Goal: Communication & Community: Answer question/provide support

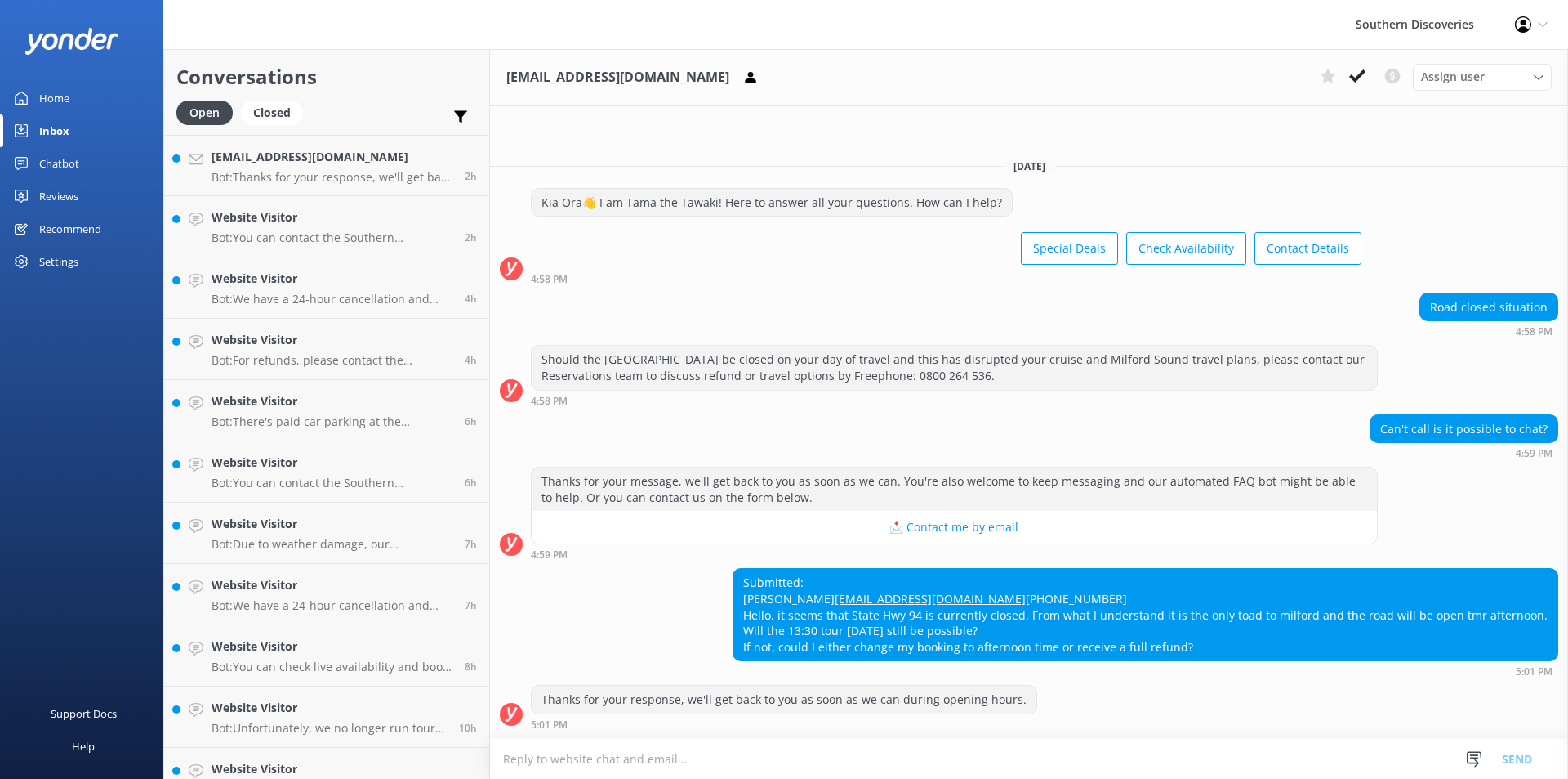
scroll to position [827, 0]
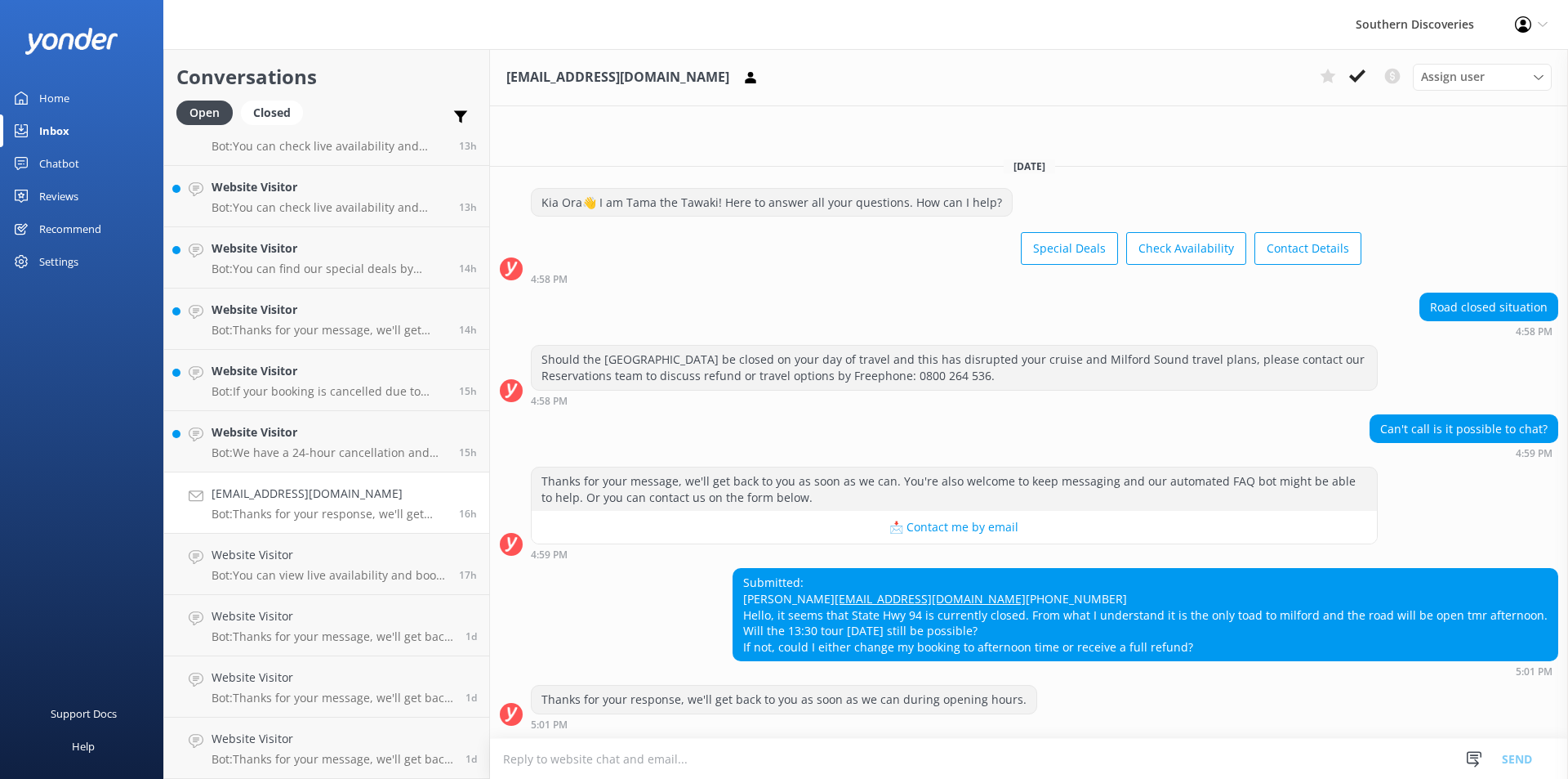
click at [784, 737] on div "Thanks for your response, we'll get back to you as soon as we can during openin…" at bounding box center [1029, 711] width 1078 height 53
drag, startPoint x: 788, startPoint y: 743, endPoint x: 777, endPoint y: 765, distance: 24.6
click at [778, 765] on textarea at bounding box center [1029, 758] width 1078 height 40
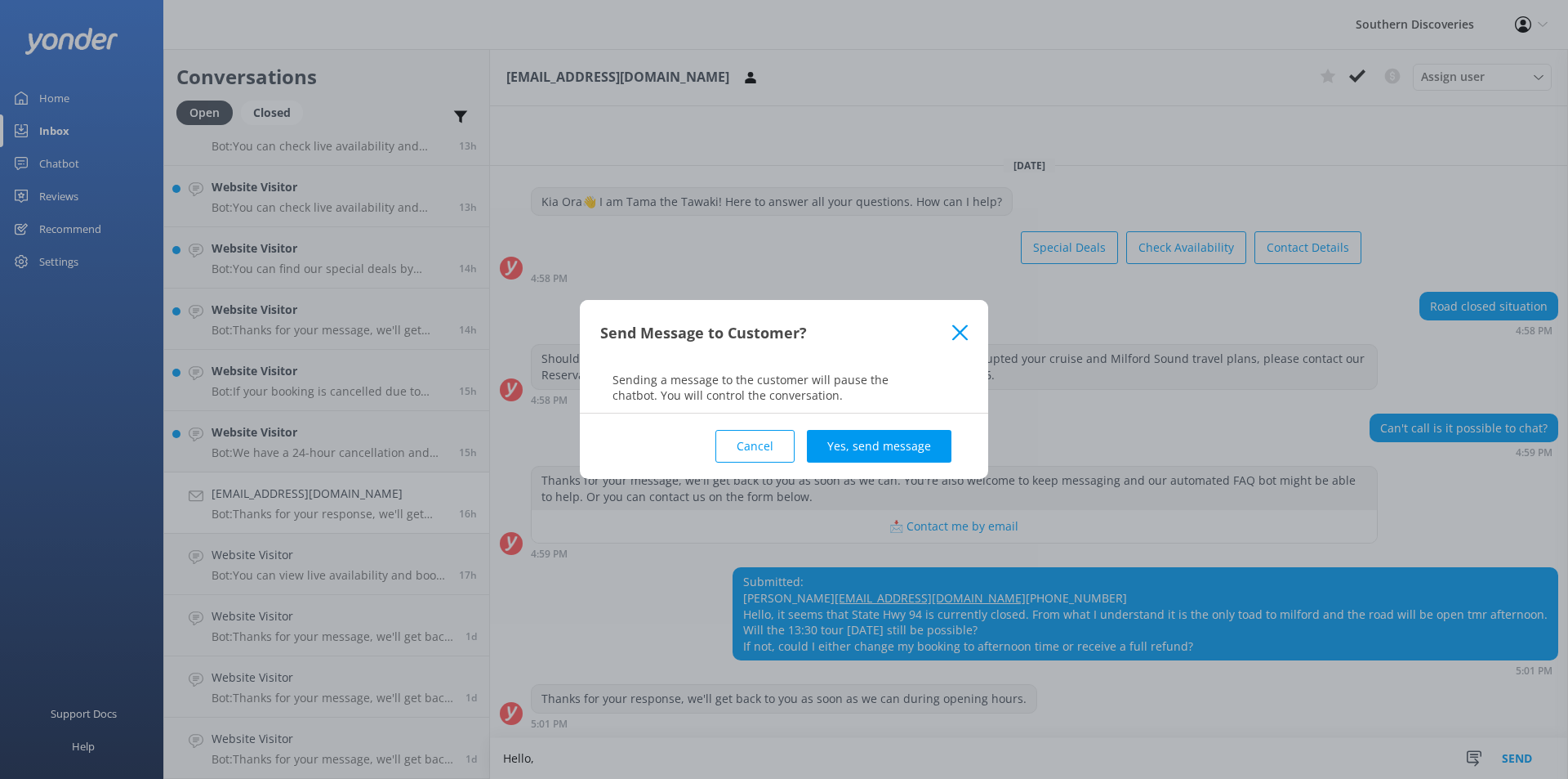
click at [764, 452] on button "Cancel" at bounding box center [755, 446] width 79 height 33
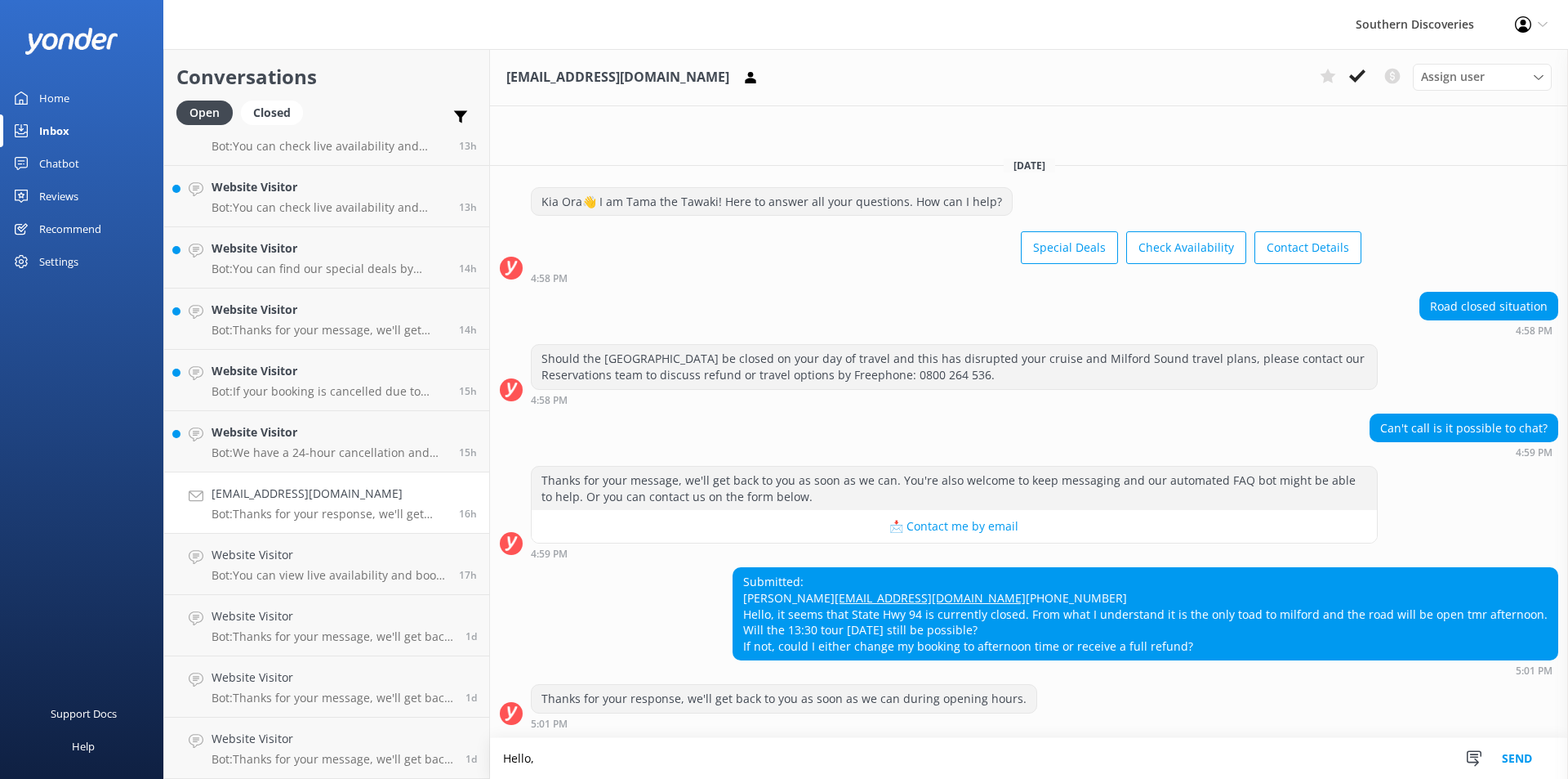
click at [625, 758] on textarea "Hello," at bounding box center [1029, 758] width 1078 height 41
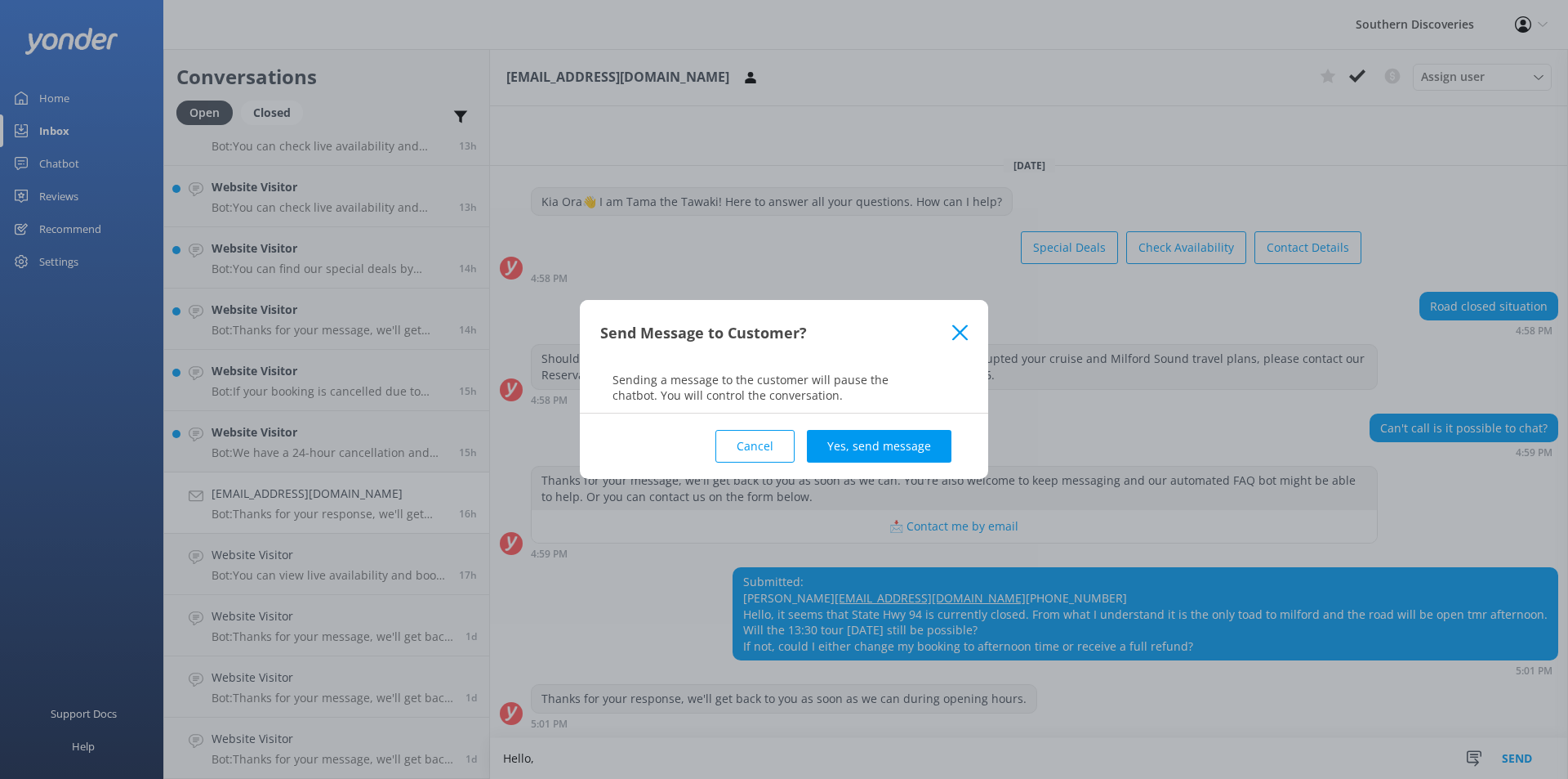
click at [963, 334] on use at bounding box center [960, 332] width 16 height 16
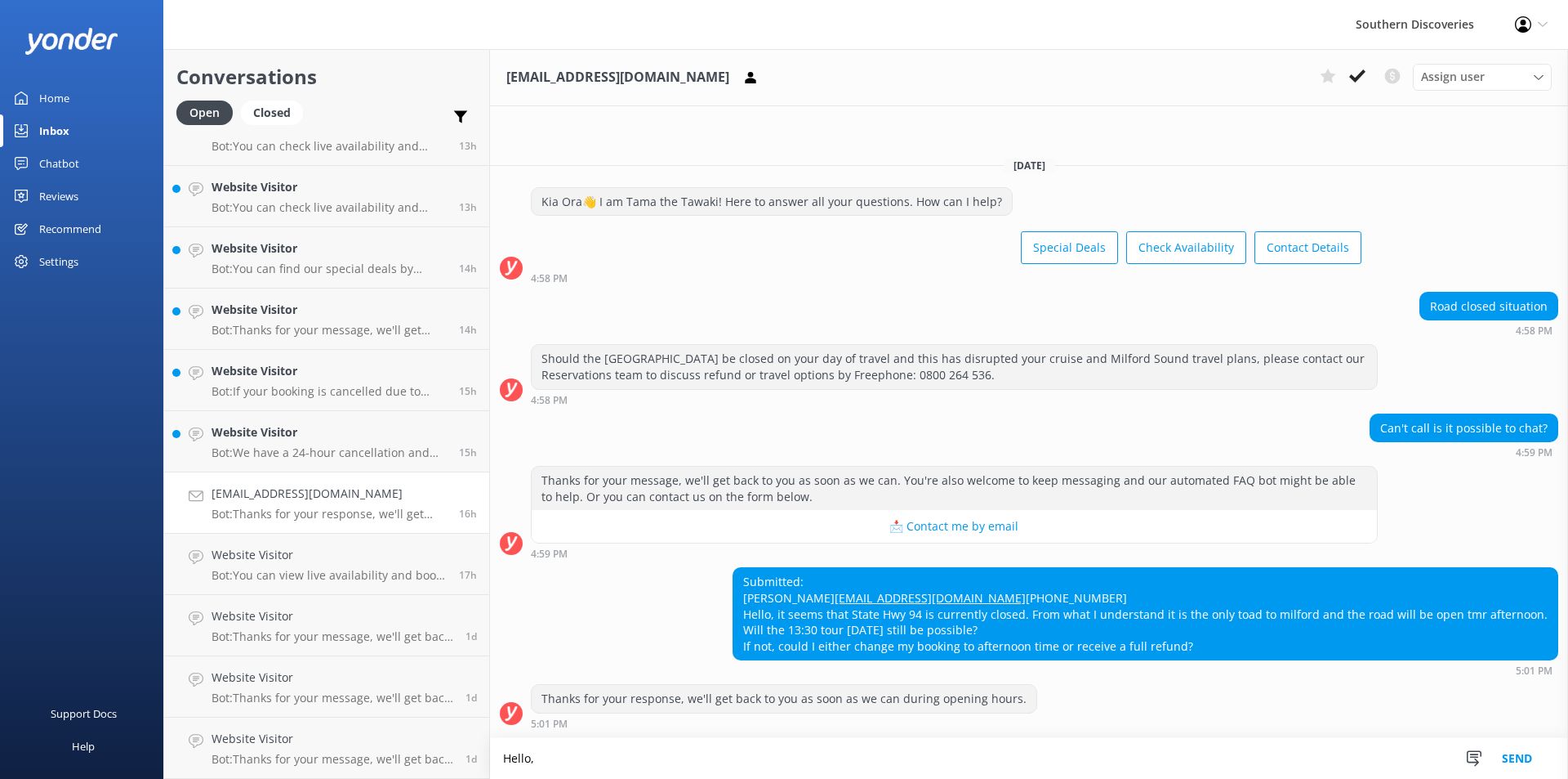
click at [587, 758] on textarea "Hello," at bounding box center [1029, 758] width 1078 height 41
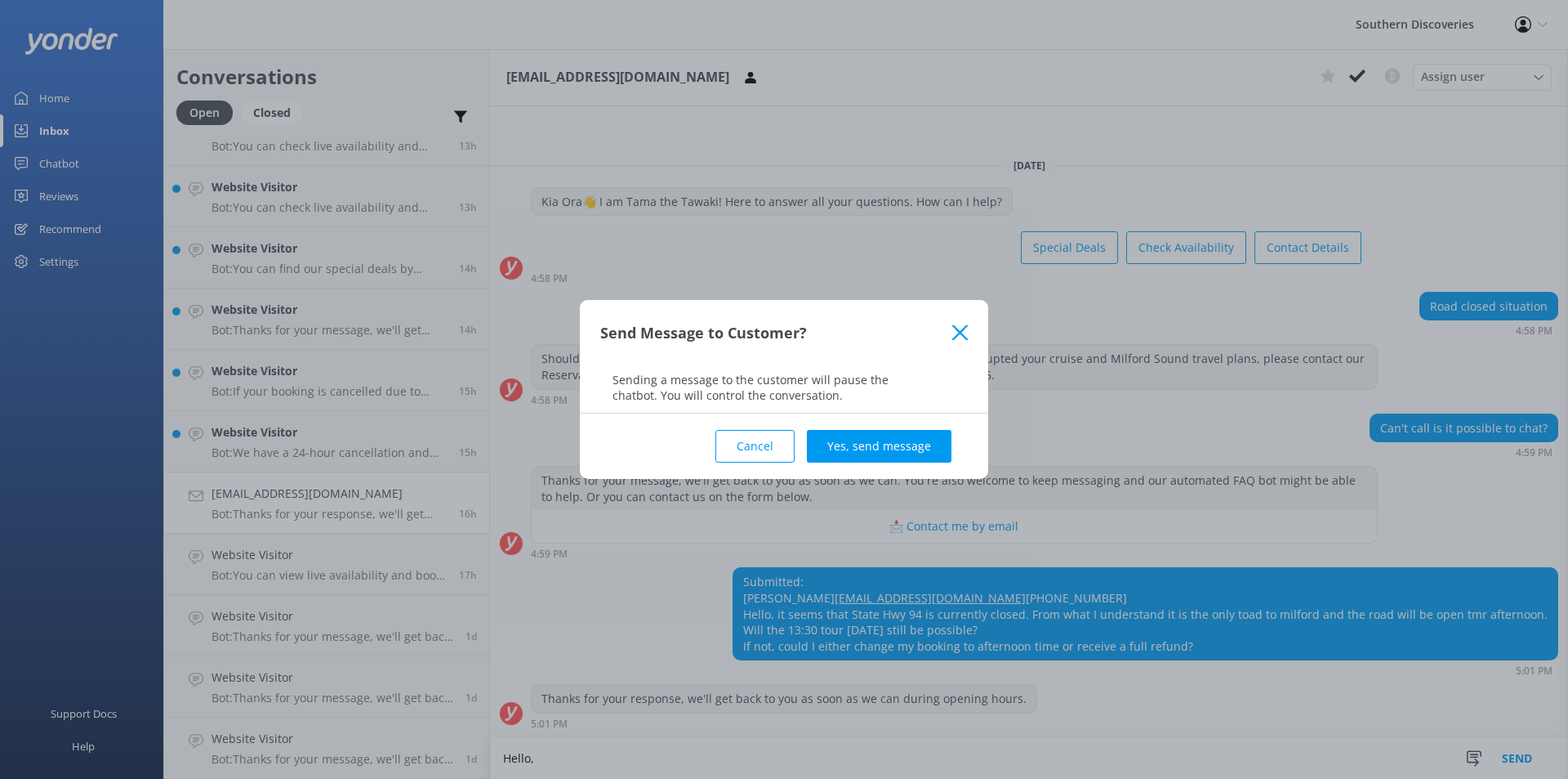
click at [760, 444] on button "Cancel" at bounding box center [755, 446] width 79 height 33
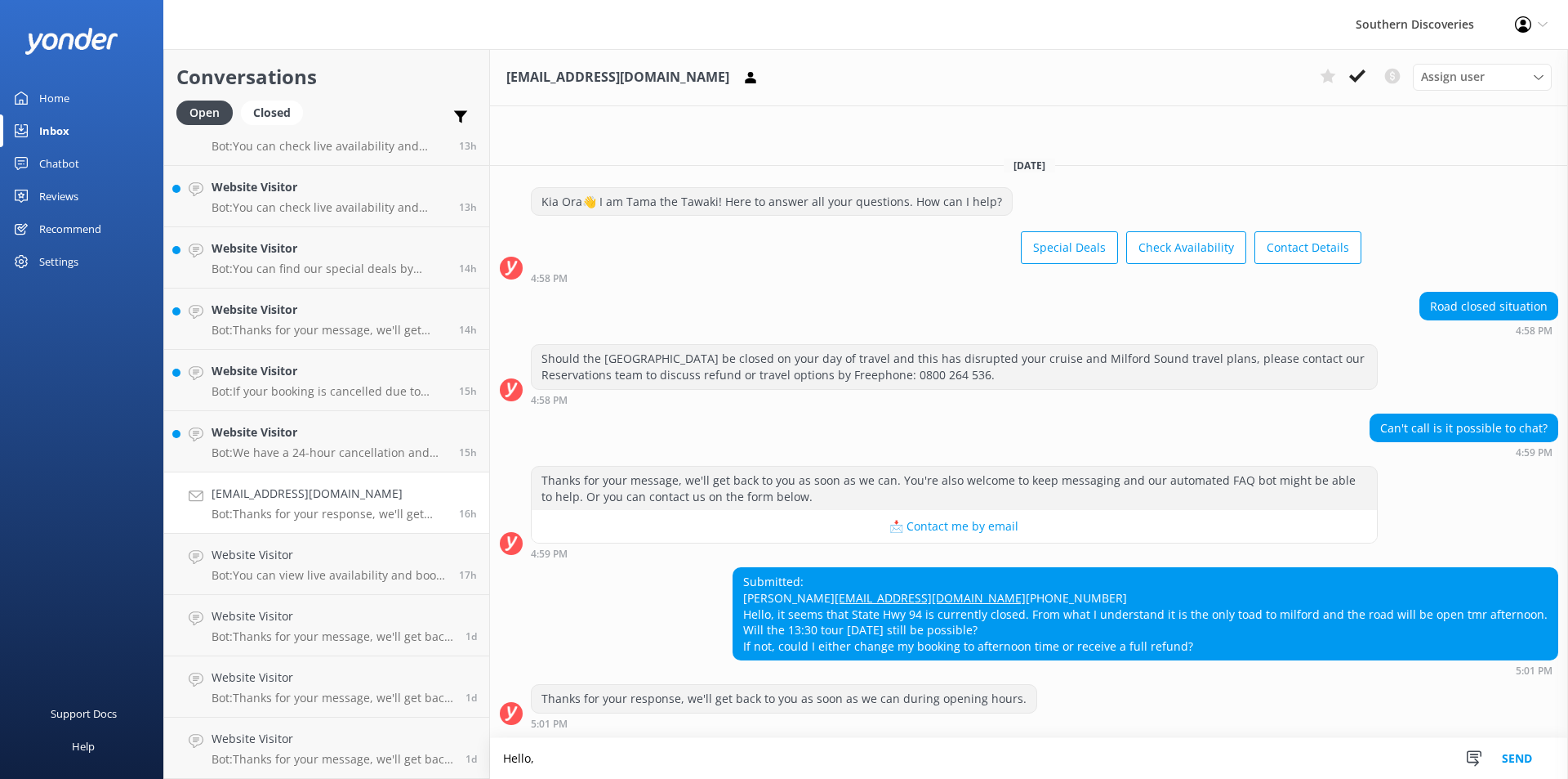
click at [553, 752] on textarea "Hello," at bounding box center [1029, 758] width 1078 height 41
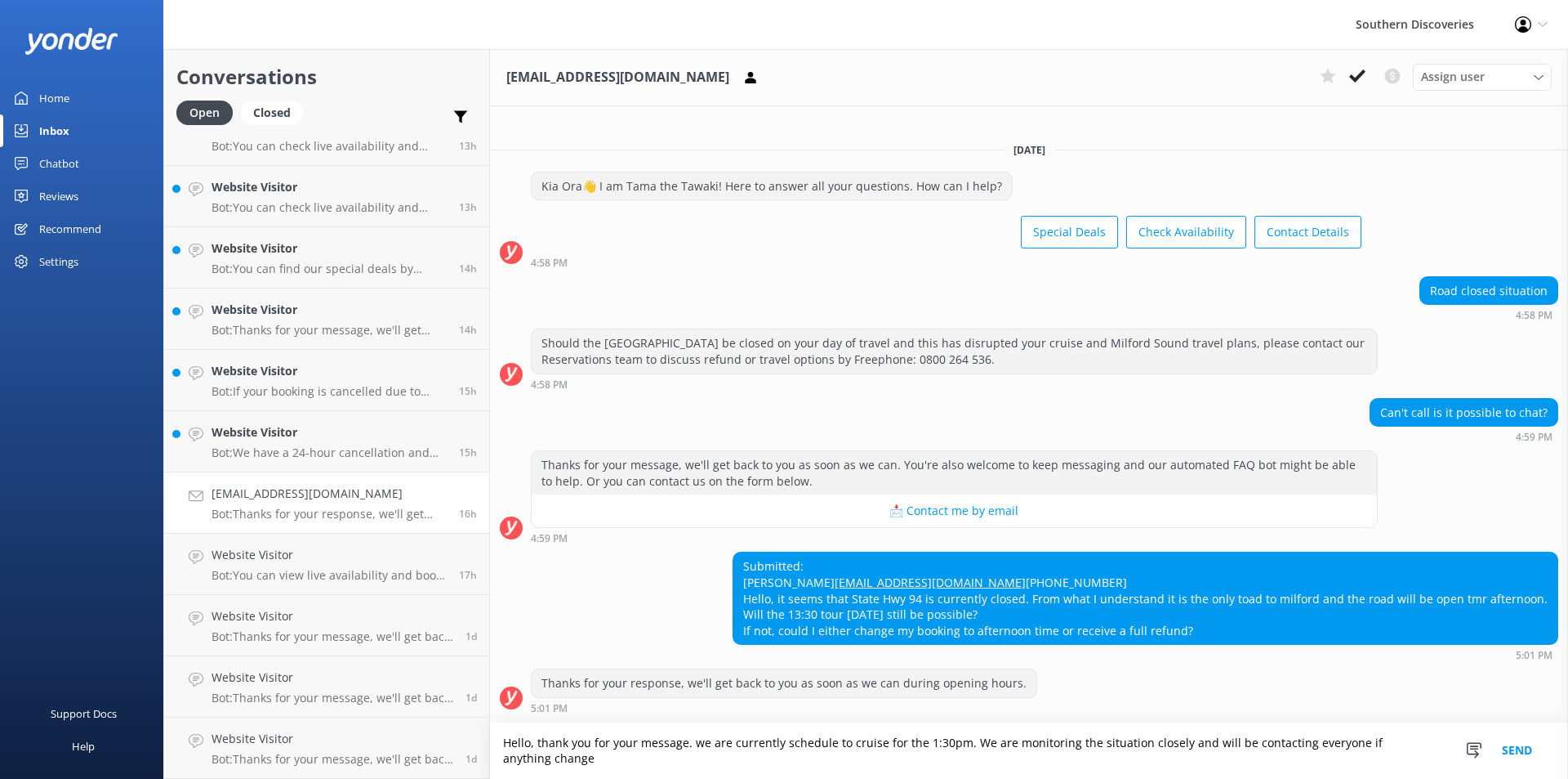
scroll to position [10, 0]
type textarea "Hello, thank you for your message. we are currently schedule to cruise for the …"
click at [1533, 744] on button "Send" at bounding box center [1518, 750] width 62 height 56
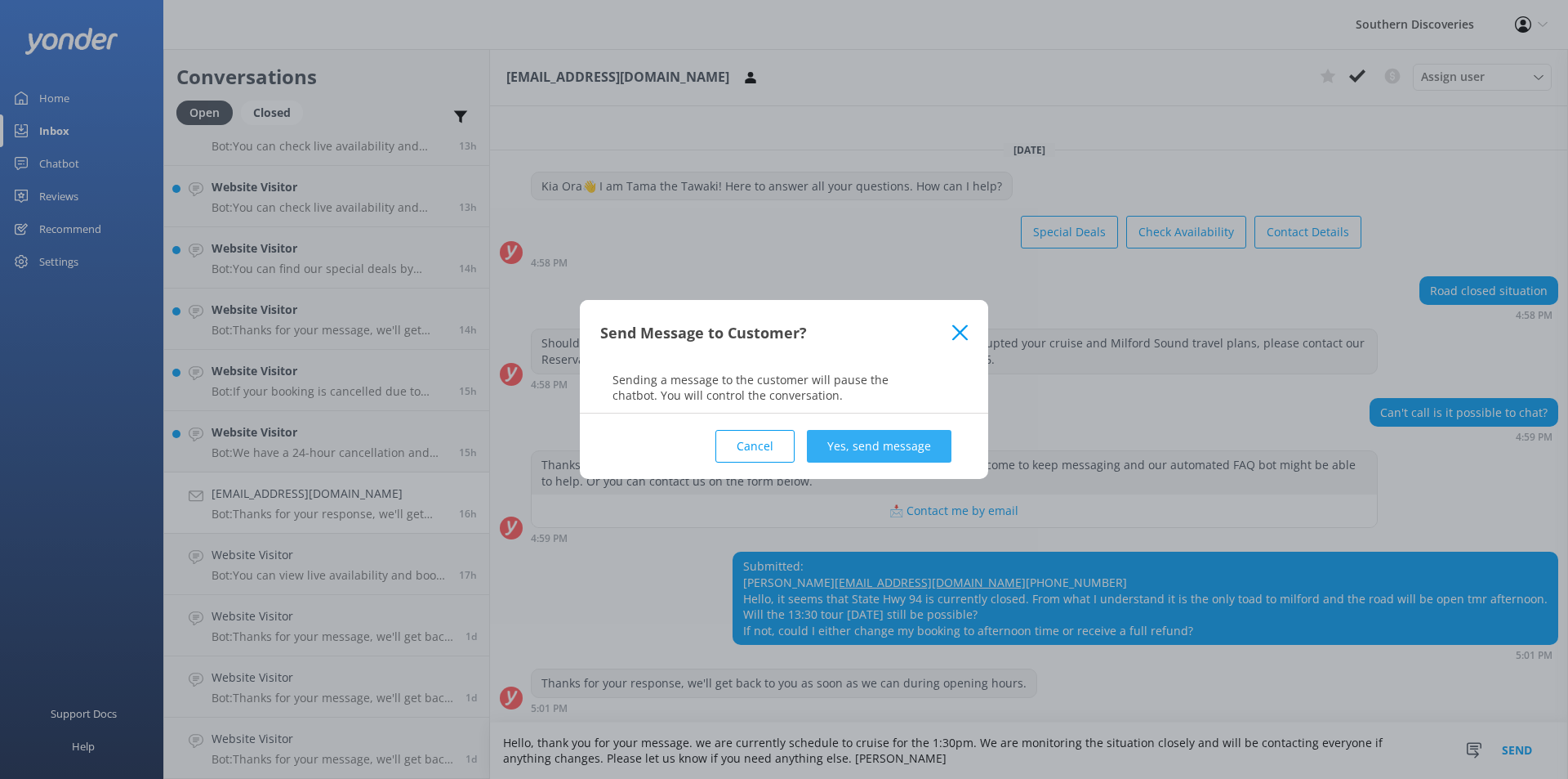
click at [921, 438] on button "Yes, send message" at bounding box center [879, 446] width 145 height 33
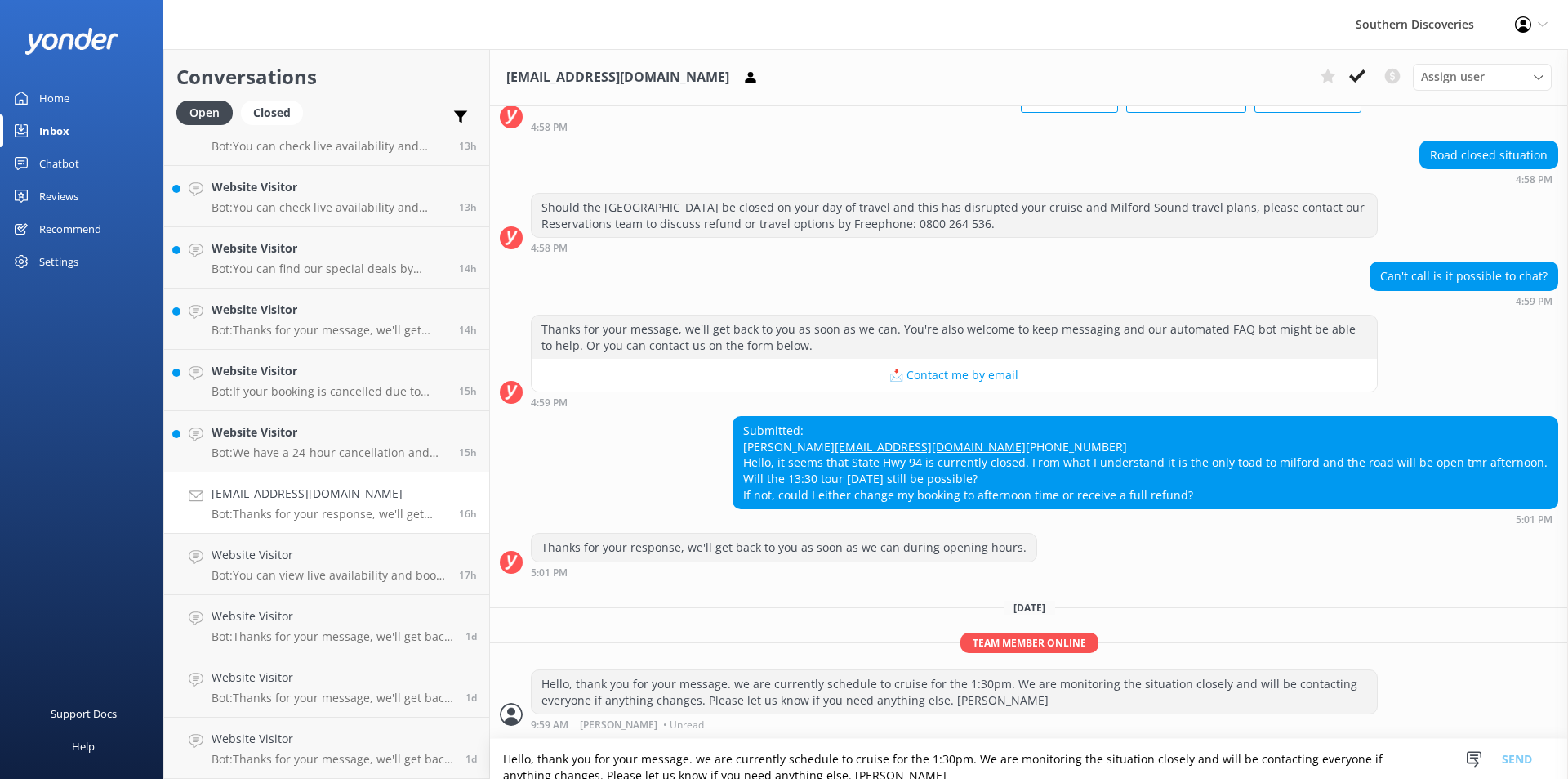
scroll to position [146, 0]
click at [1365, 77] on icon at bounding box center [1358, 77] width 17 height 17
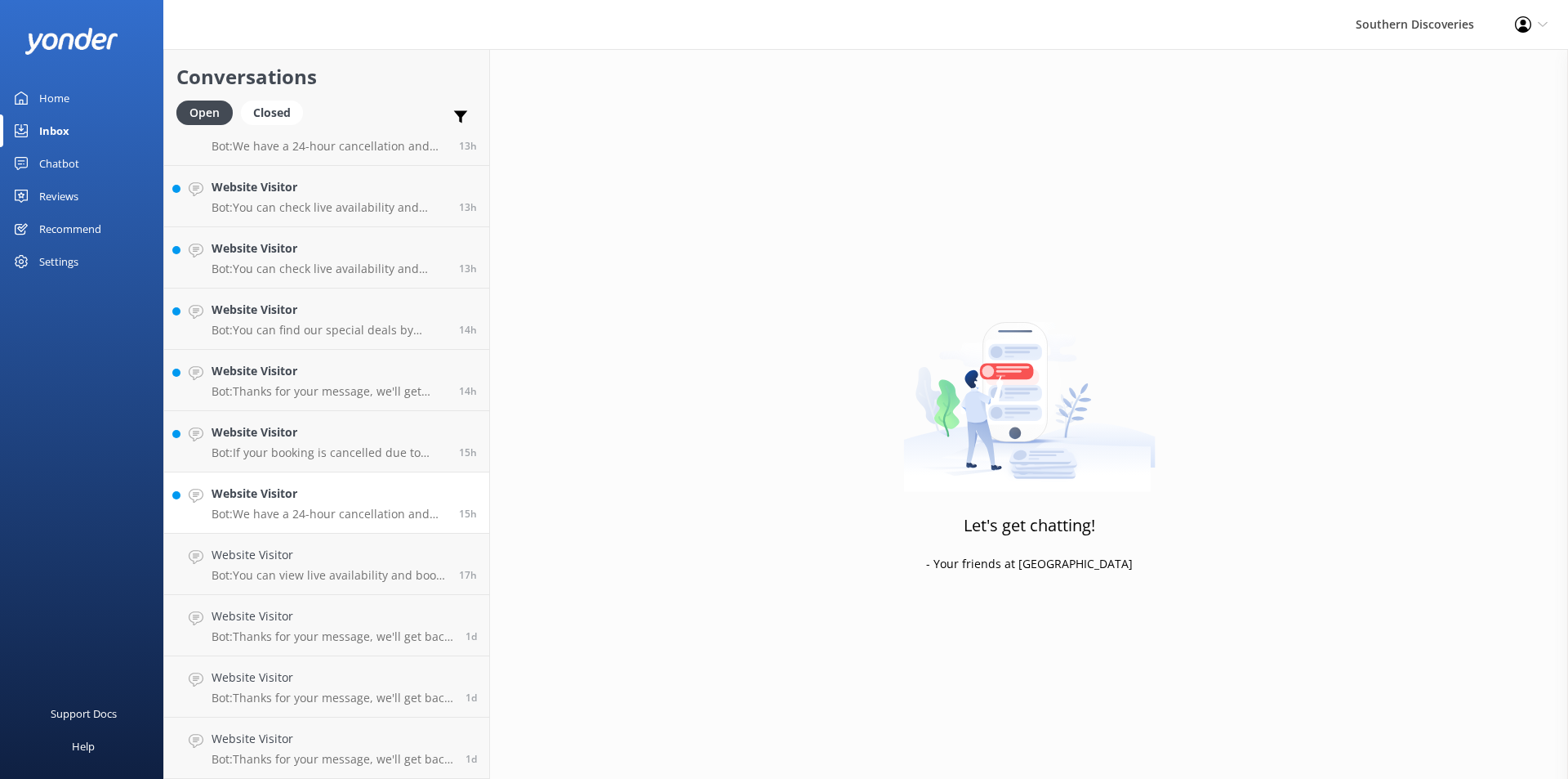
scroll to position [765, 0]
click at [309, 513] on p "Bot: We have a 24-hour cancellation and amendment policy. If you notify us more…" at bounding box center [329, 514] width 235 height 15
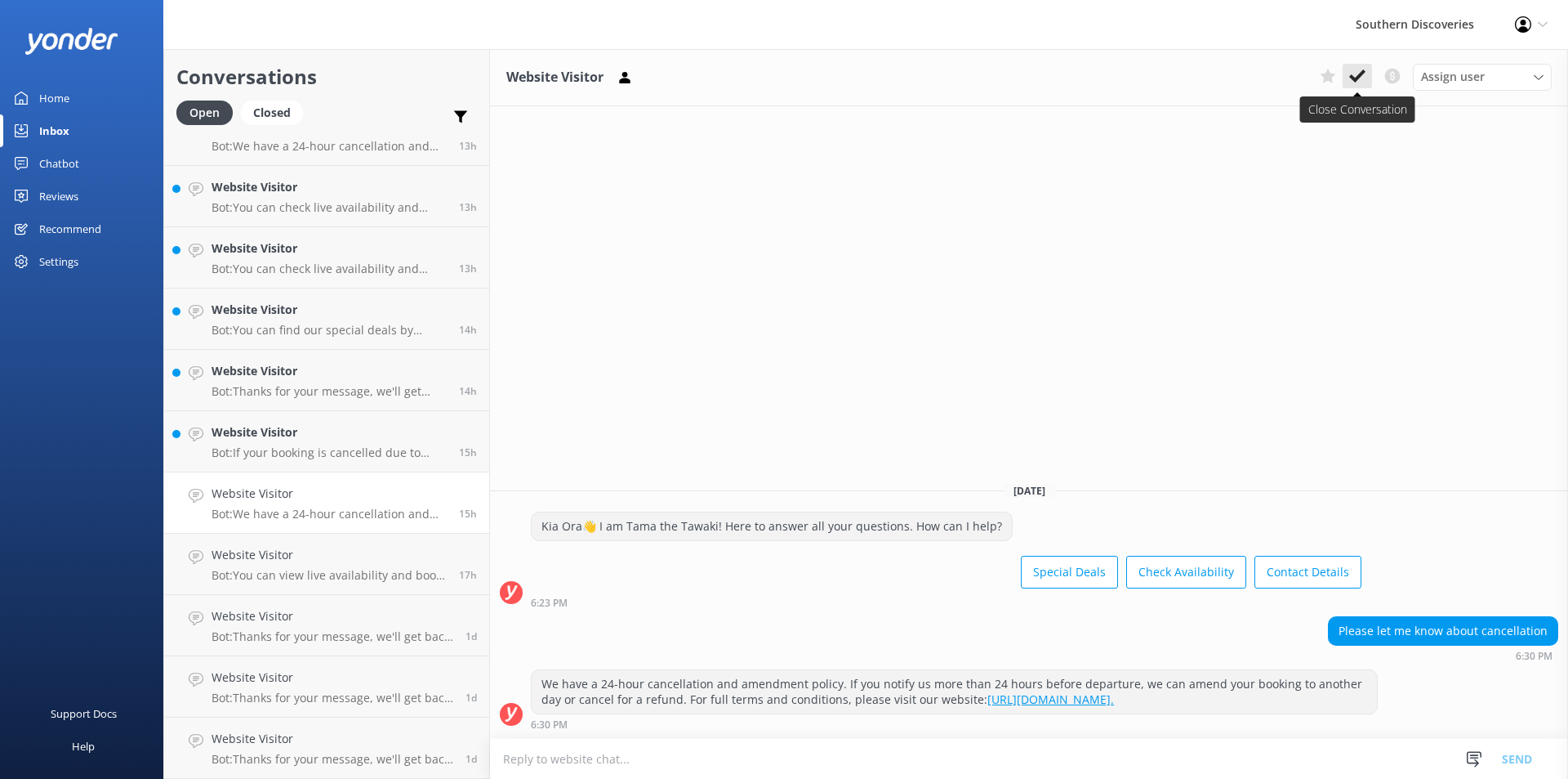
click at [1362, 78] on icon at bounding box center [1358, 77] width 17 height 17
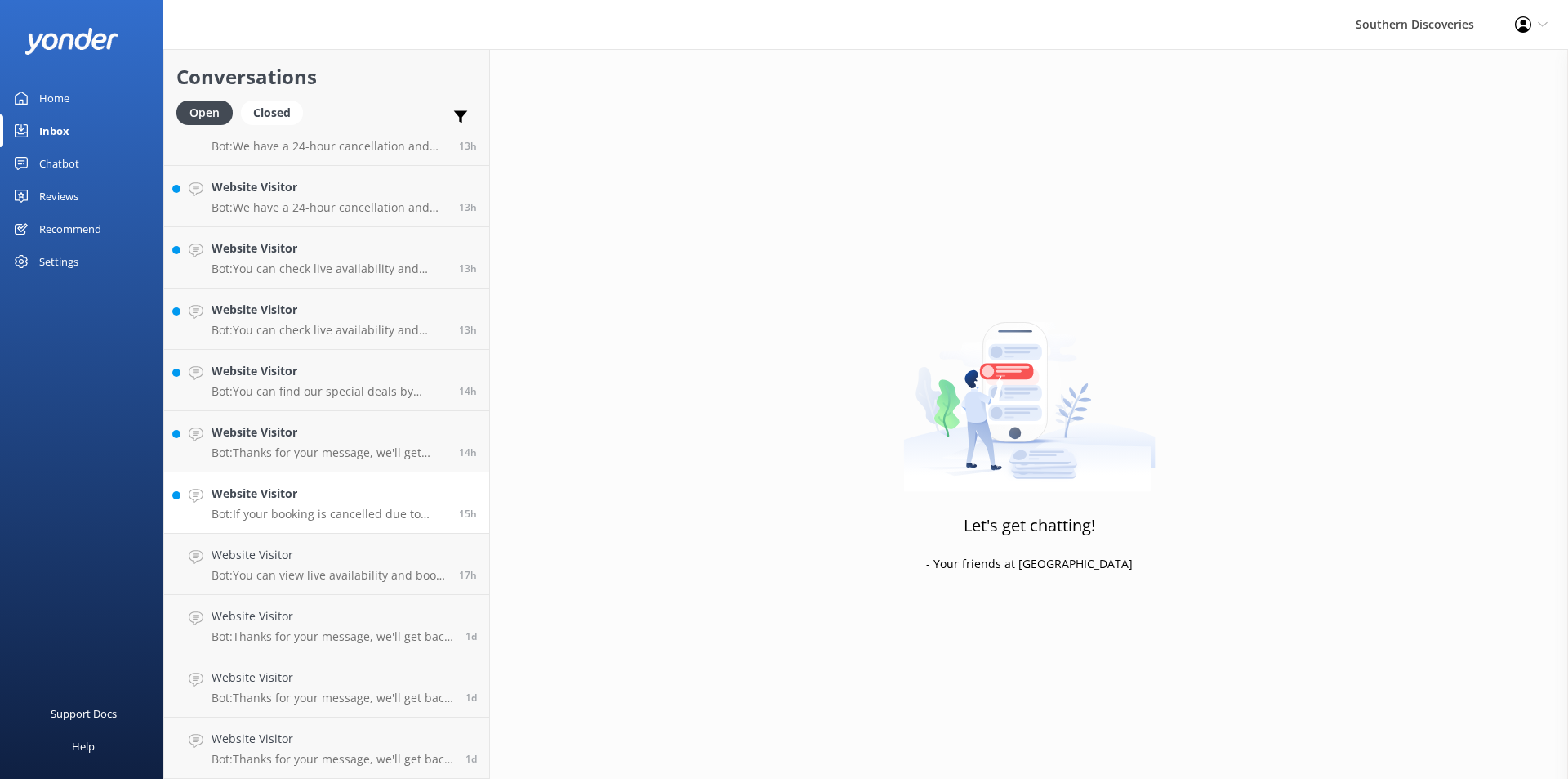
scroll to position [704, 0]
click at [270, 519] on p "Bot: If your booking is cancelled due to weather conditions, you can contact us…" at bounding box center [329, 514] width 235 height 15
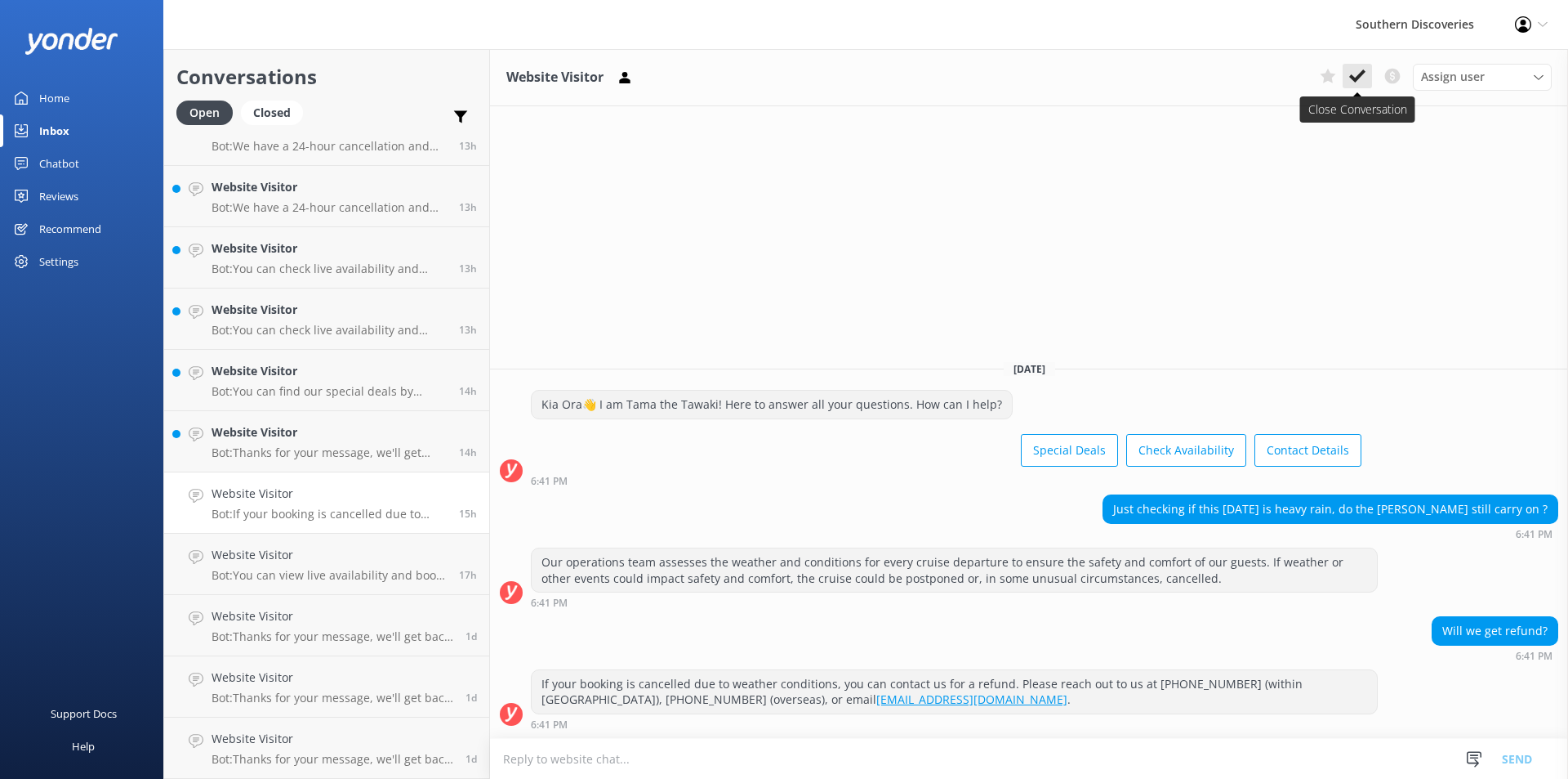
click at [1362, 69] on icon at bounding box center [1358, 77] width 17 height 17
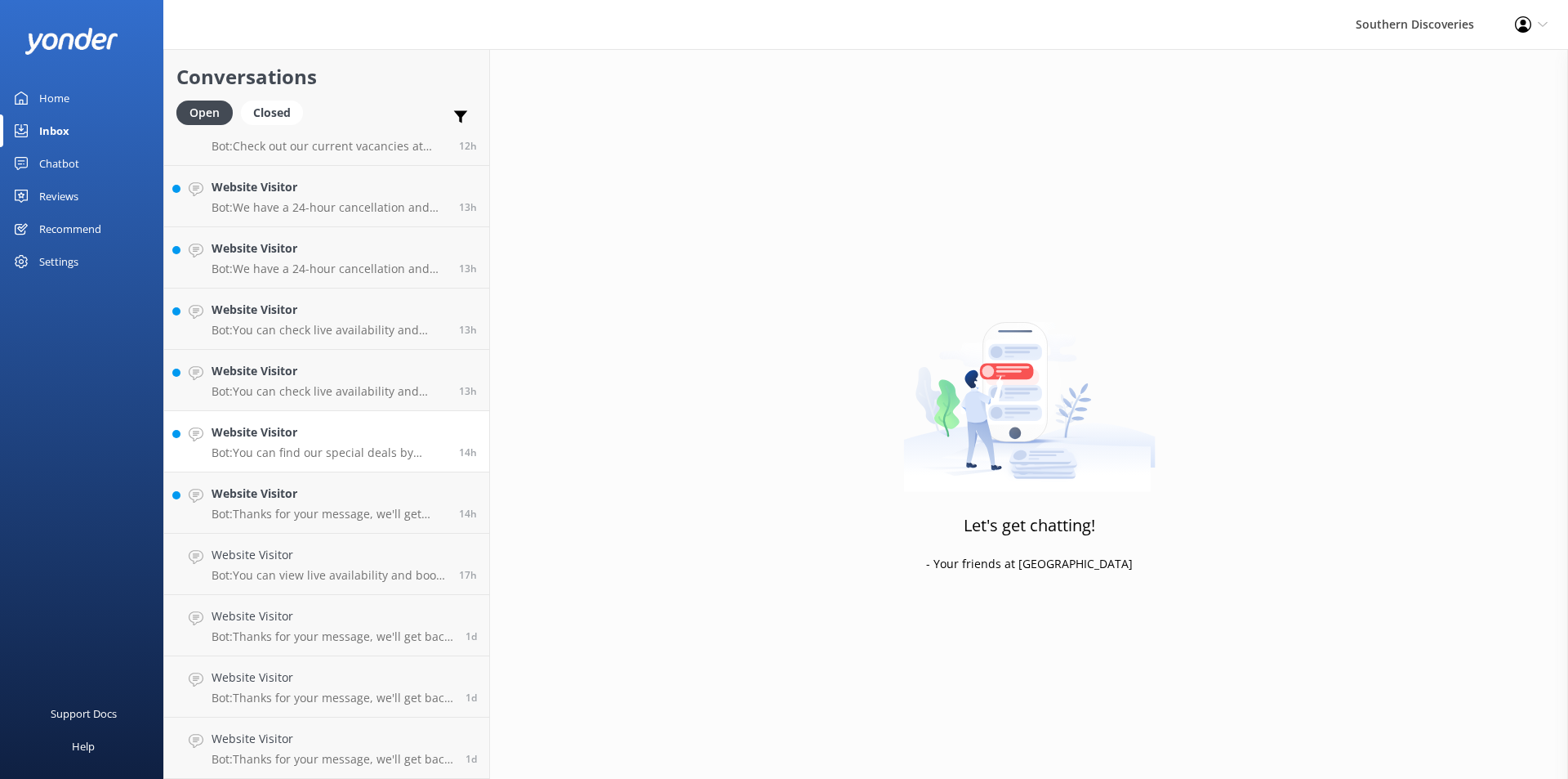
scroll to position [643, 0]
click at [332, 494] on h4 "Website Visitor" at bounding box center [329, 493] width 235 height 18
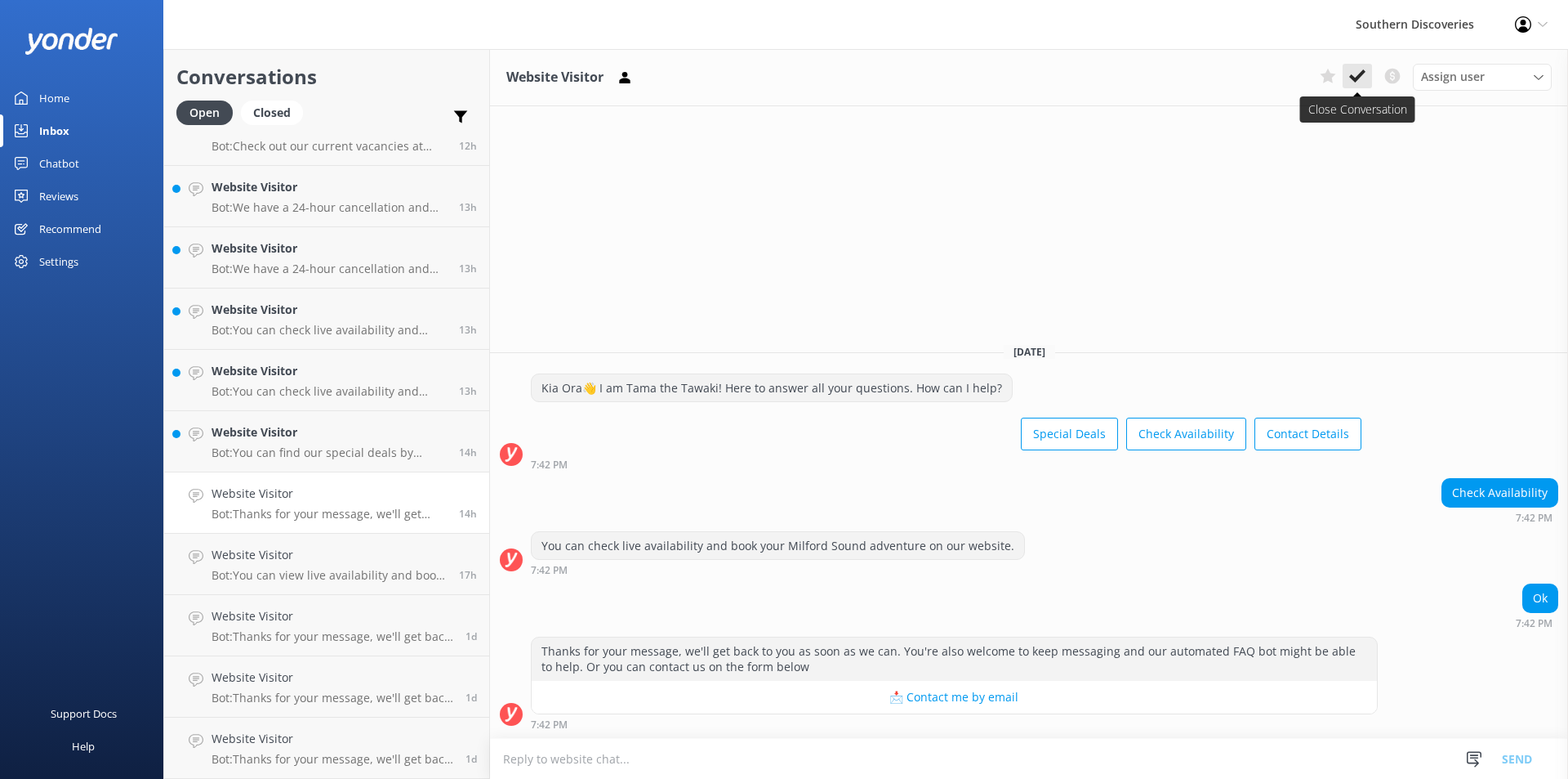
click at [1356, 81] on use at bounding box center [1358, 76] width 17 height 13
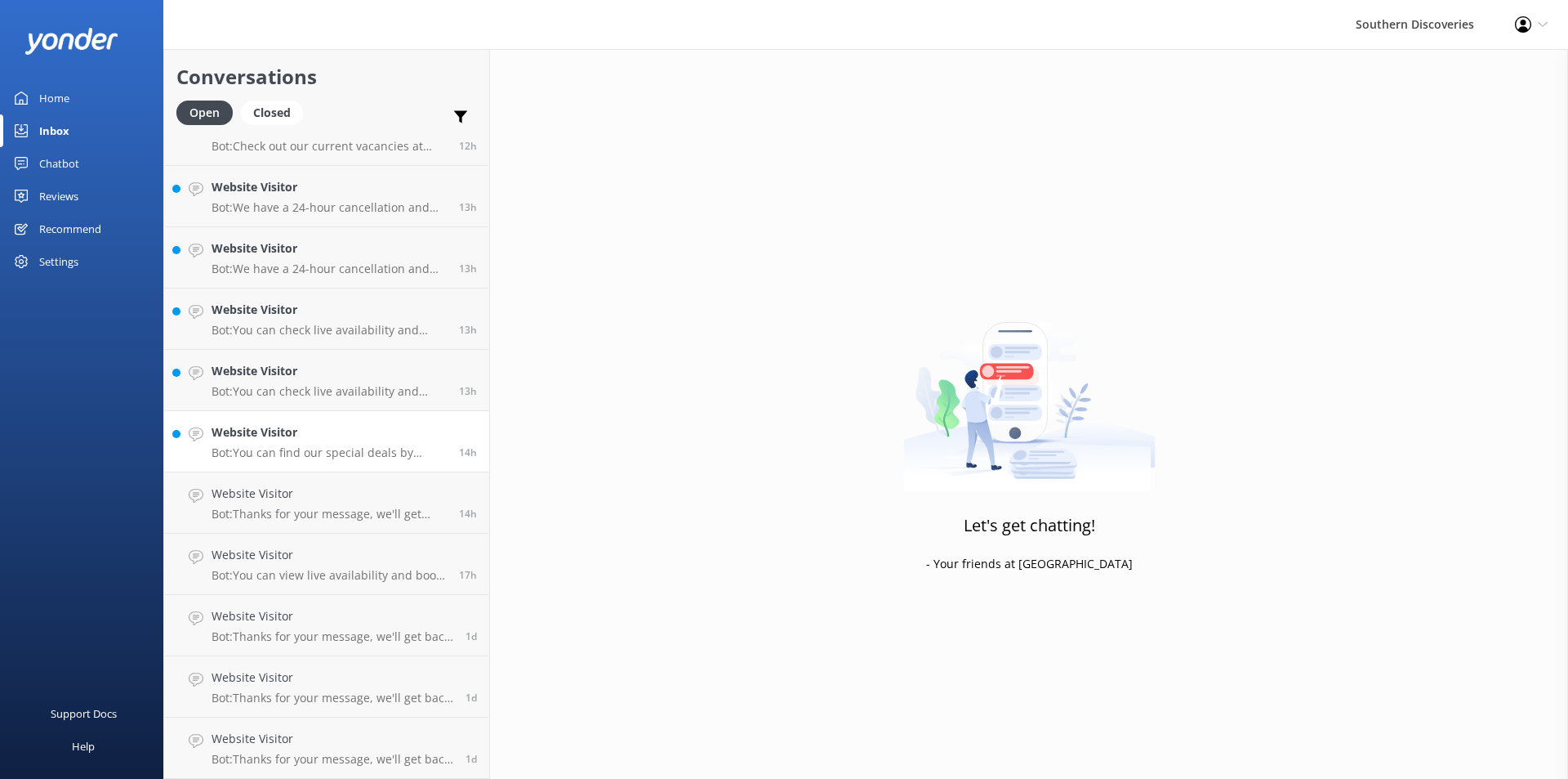
scroll to position [581, 0]
click at [339, 494] on h4 "Website Visitor" at bounding box center [329, 493] width 235 height 18
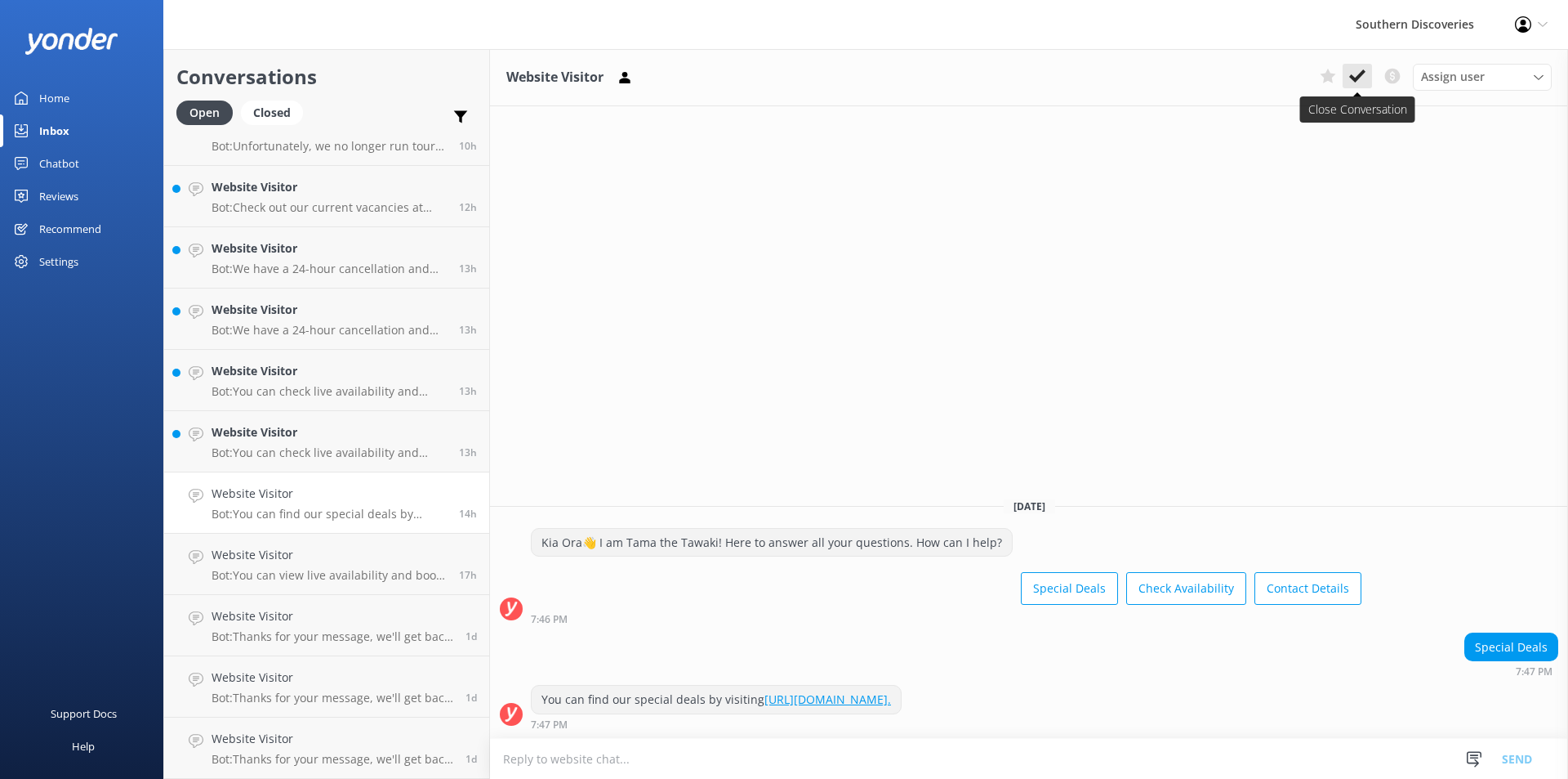
click at [1361, 77] on icon at bounding box center [1358, 77] width 17 height 17
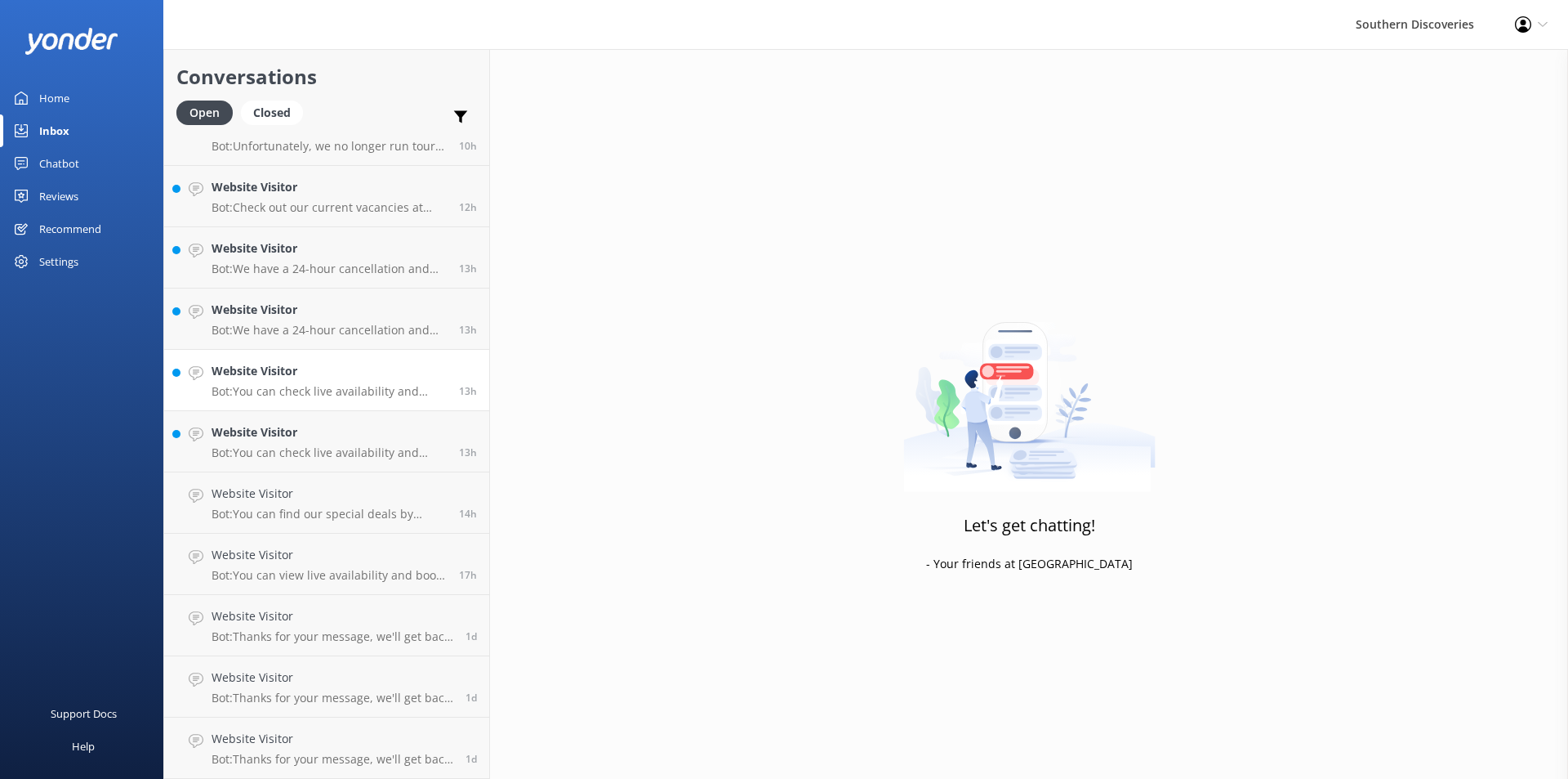
scroll to position [521, 0]
click at [325, 460] on link "Website Visitor Bot: You can check live availability and book your Milford Soun…" at bounding box center [326, 441] width 326 height 62
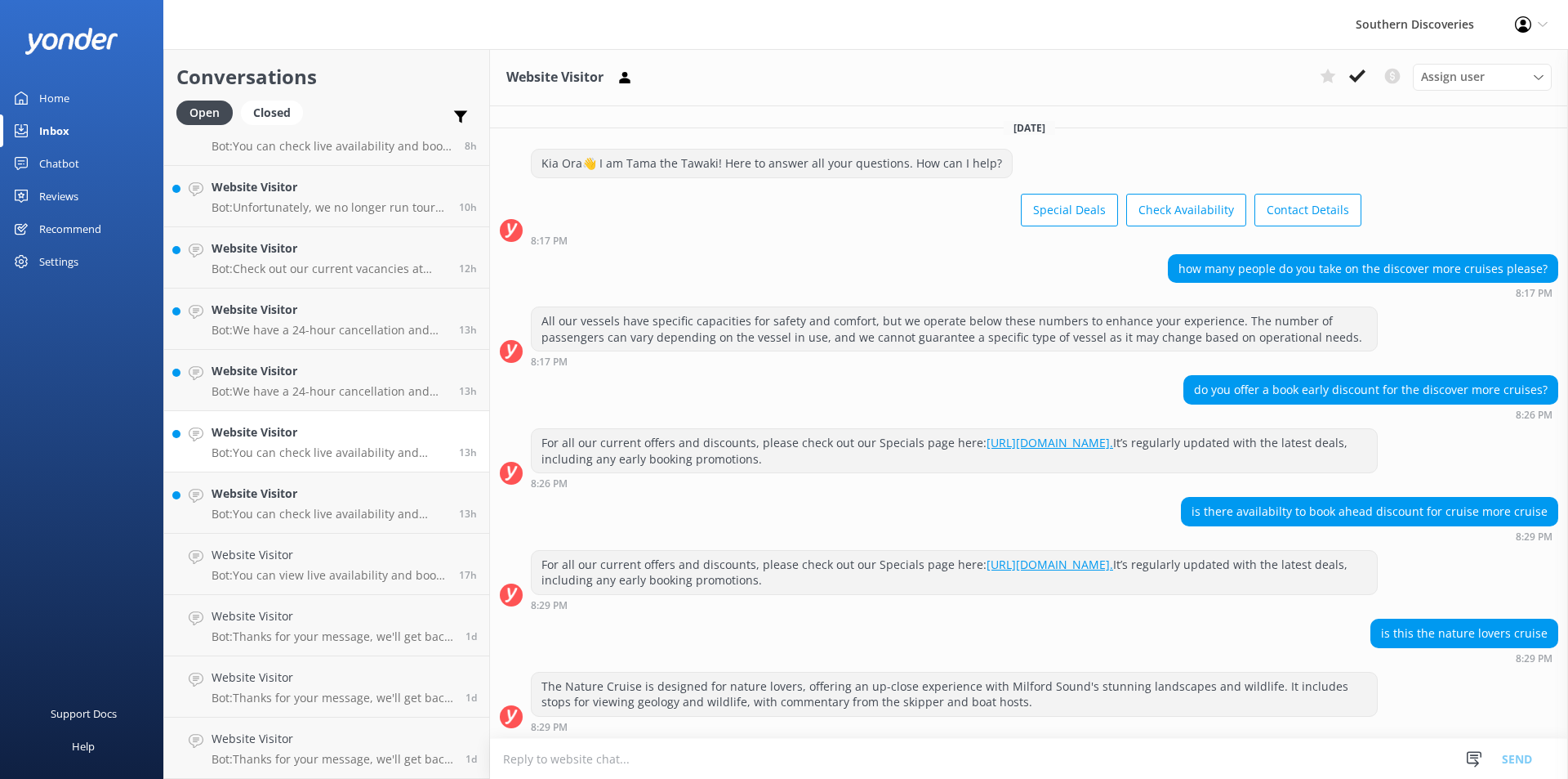
scroll to position [108, 0]
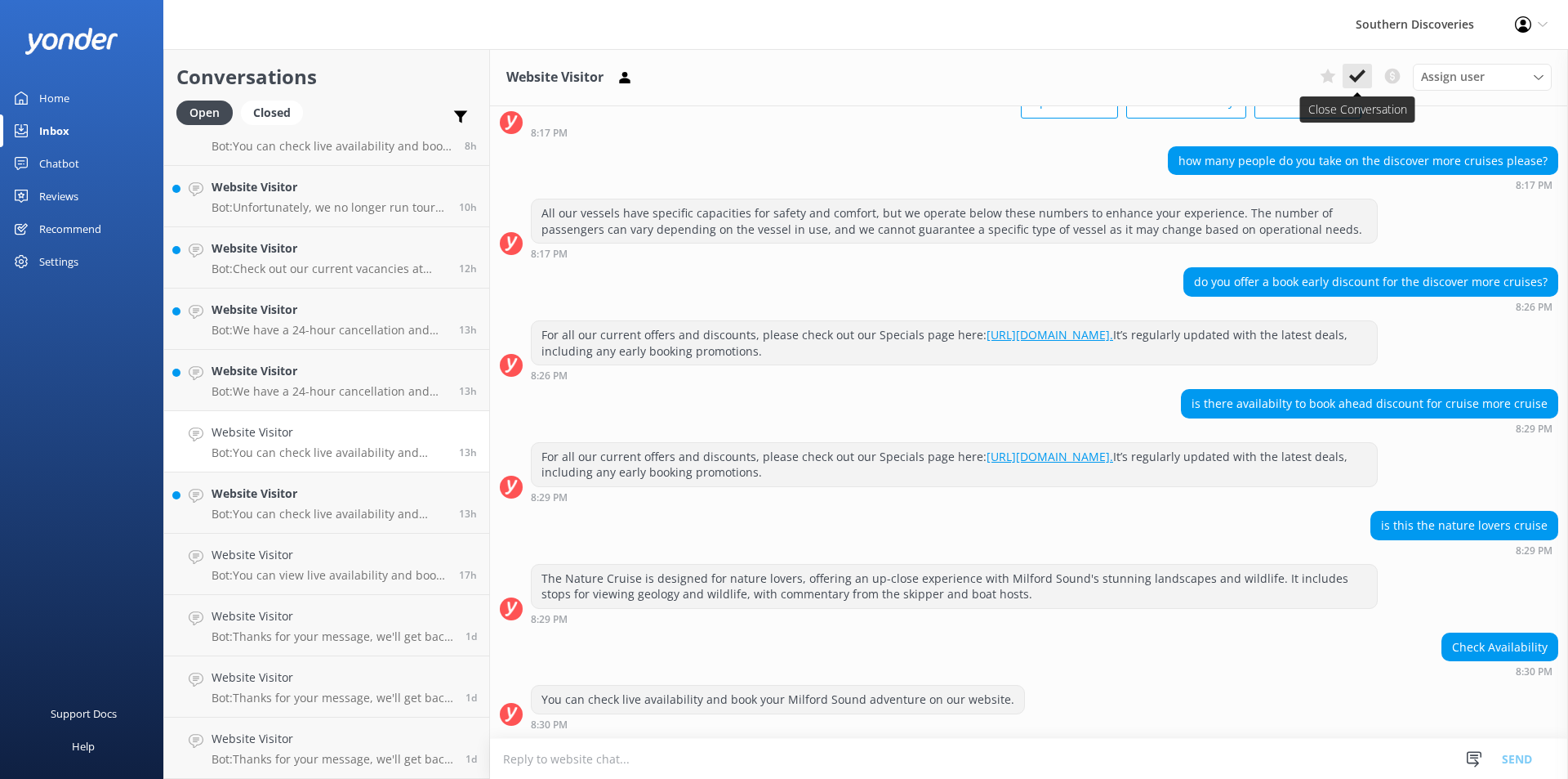
click at [1357, 70] on icon at bounding box center [1358, 77] width 17 height 17
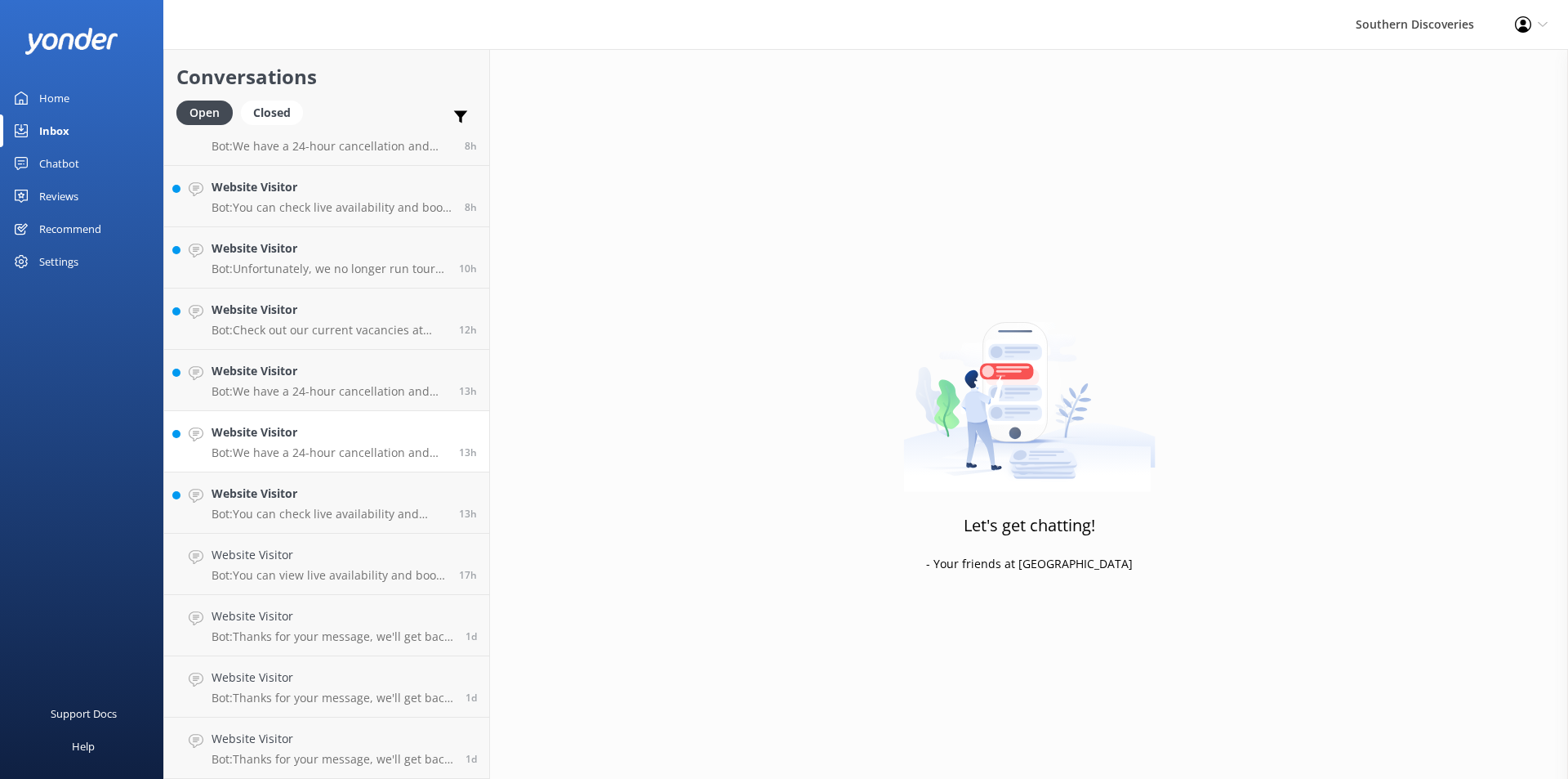
scroll to position [459, 0]
click at [351, 455] on p "Bot: We have a 24-hour cancellation and amendment policy. If you notify us more…" at bounding box center [329, 452] width 235 height 15
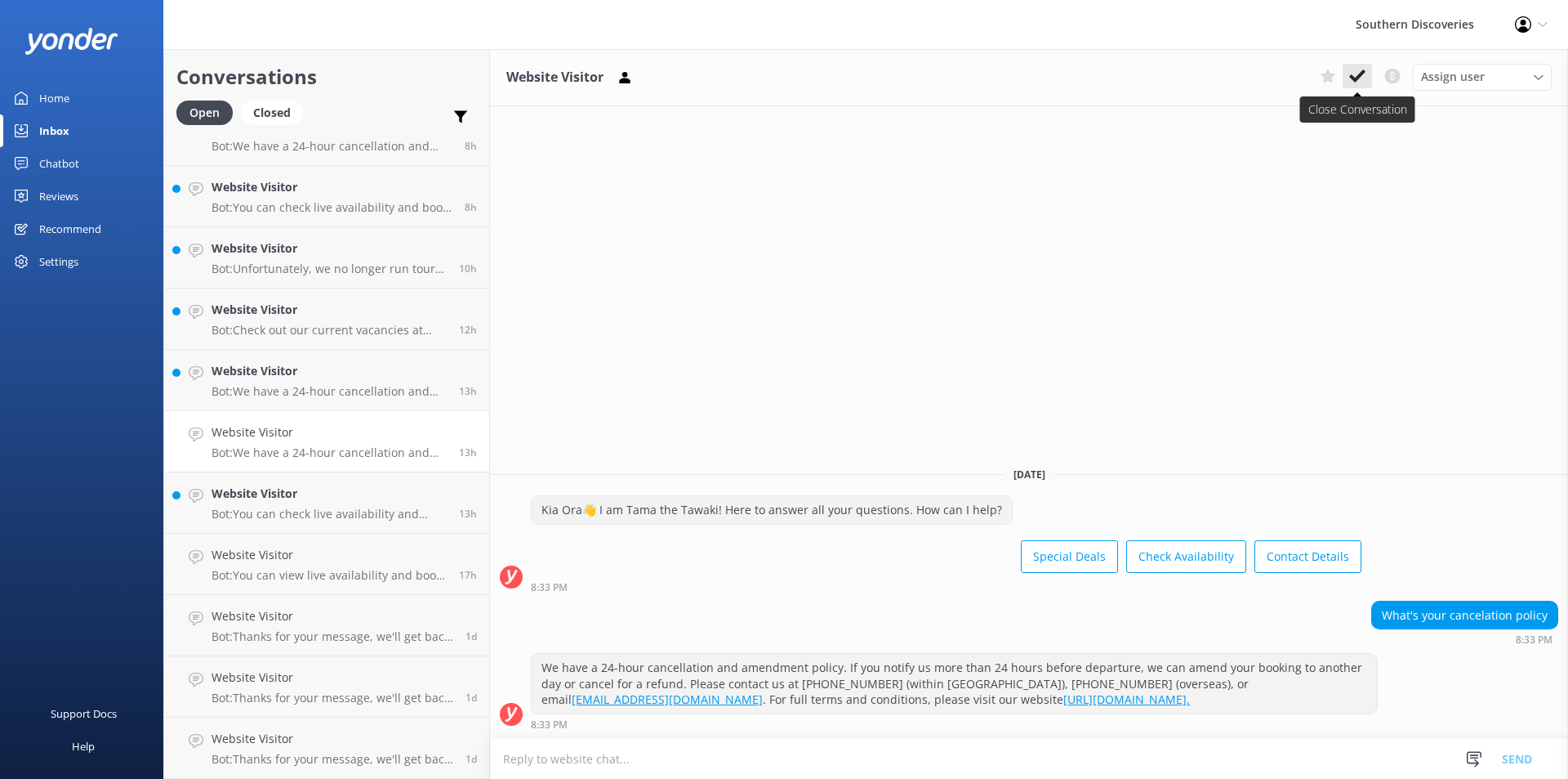
click at [1349, 76] on button at bounding box center [1358, 76] width 30 height 24
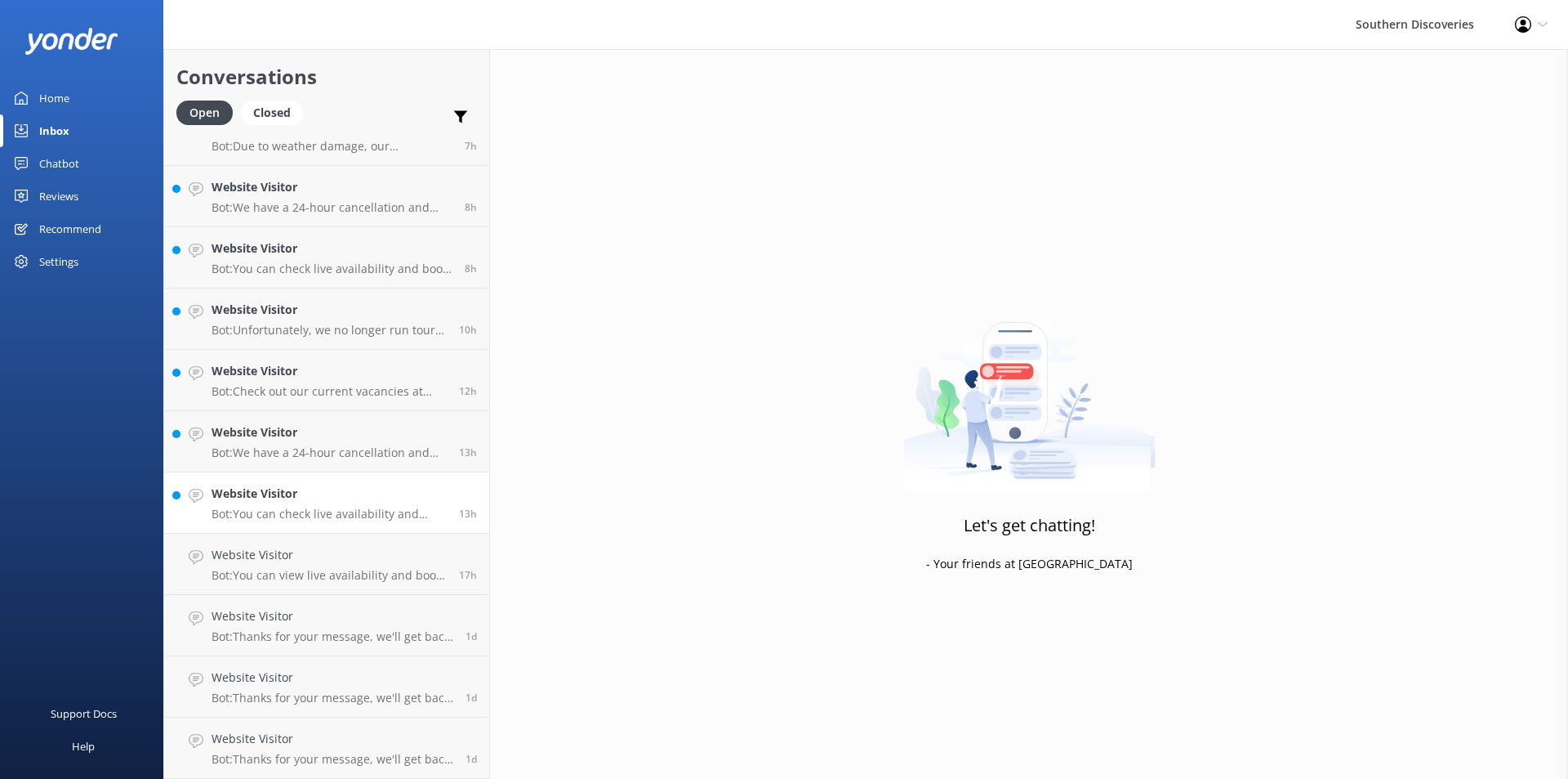
scroll to position [397, 0]
click at [326, 501] on h4 "Website Visitor" at bounding box center [329, 493] width 235 height 18
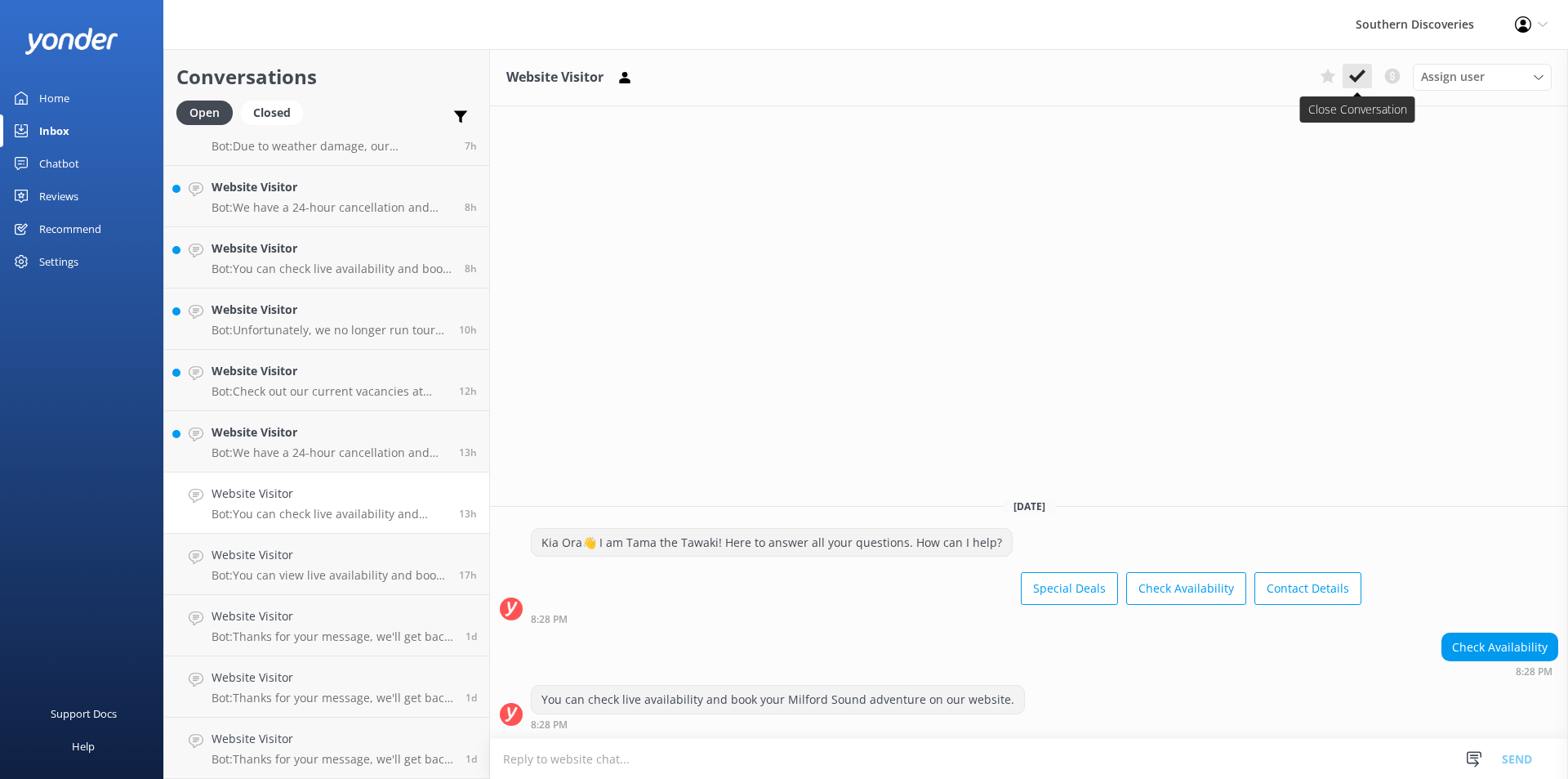
click at [1356, 73] on icon at bounding box center [1358, 77] width 17 height 17
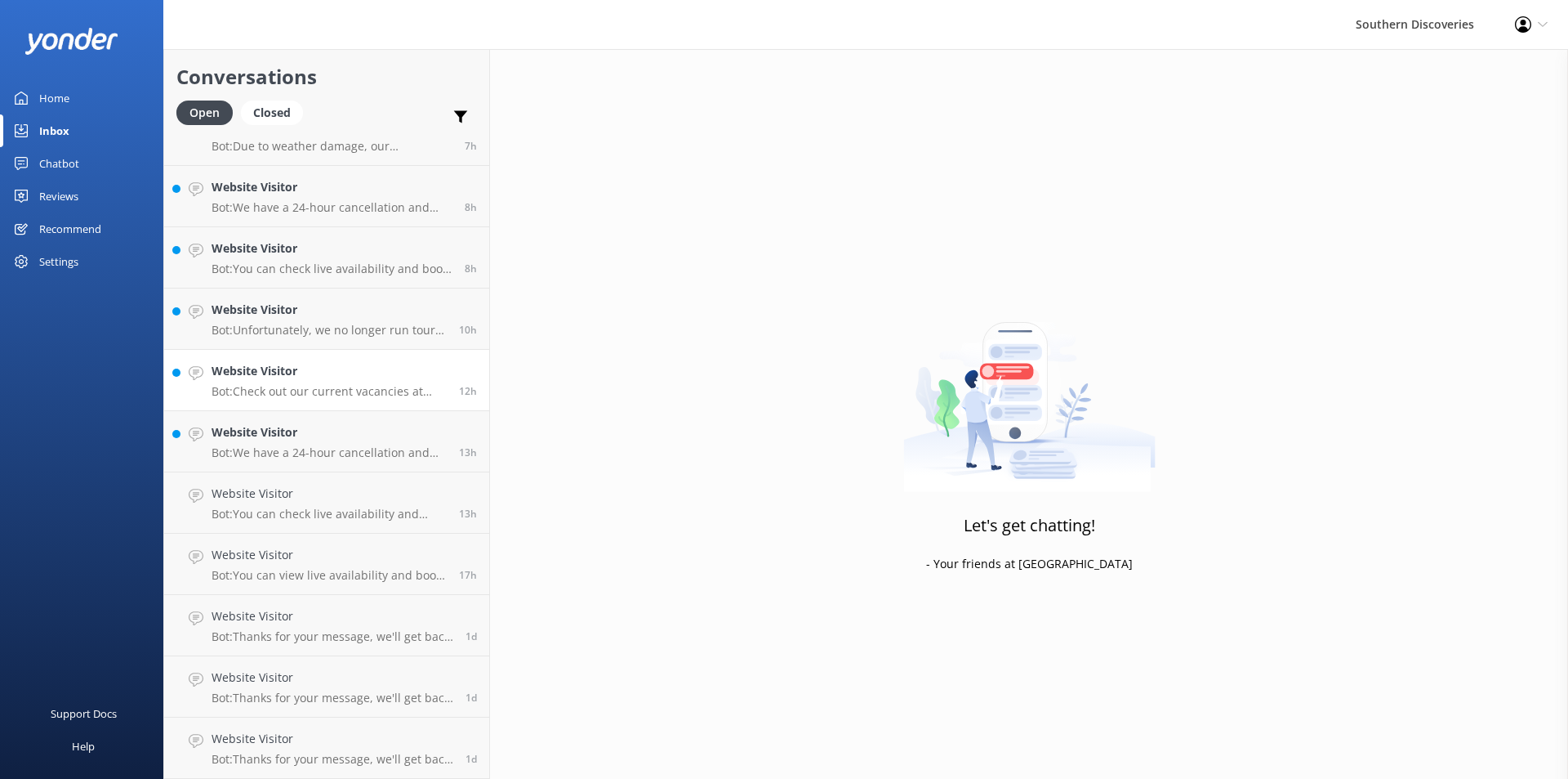
scroll to position [337, 0]
click at [320, 499] on h4 "Website Visitor" at bounding box center [329, 493] width 235 height 18
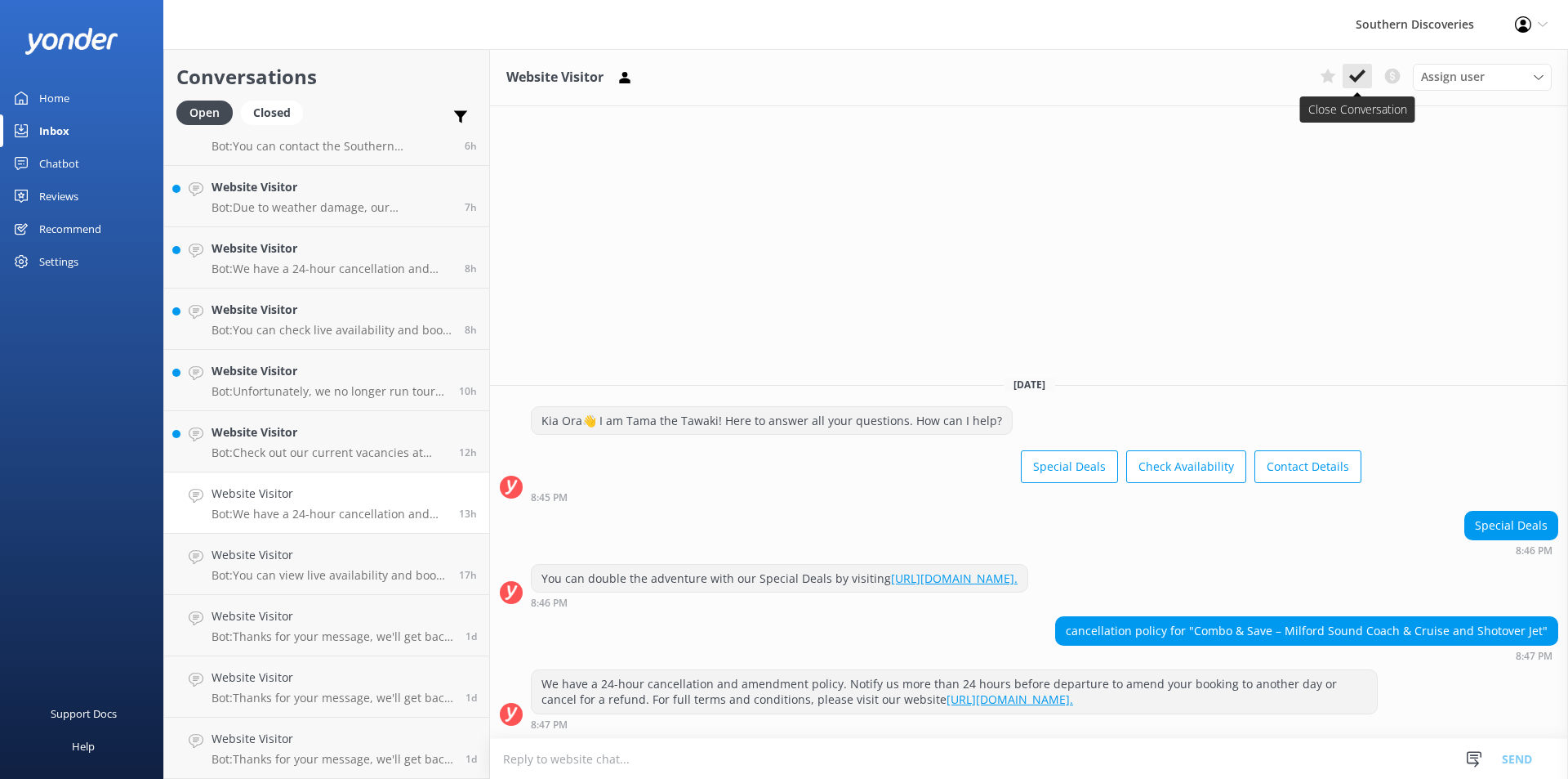
click at [1352, 77] on use at bounding box center [1358, 76] width 17 height 13
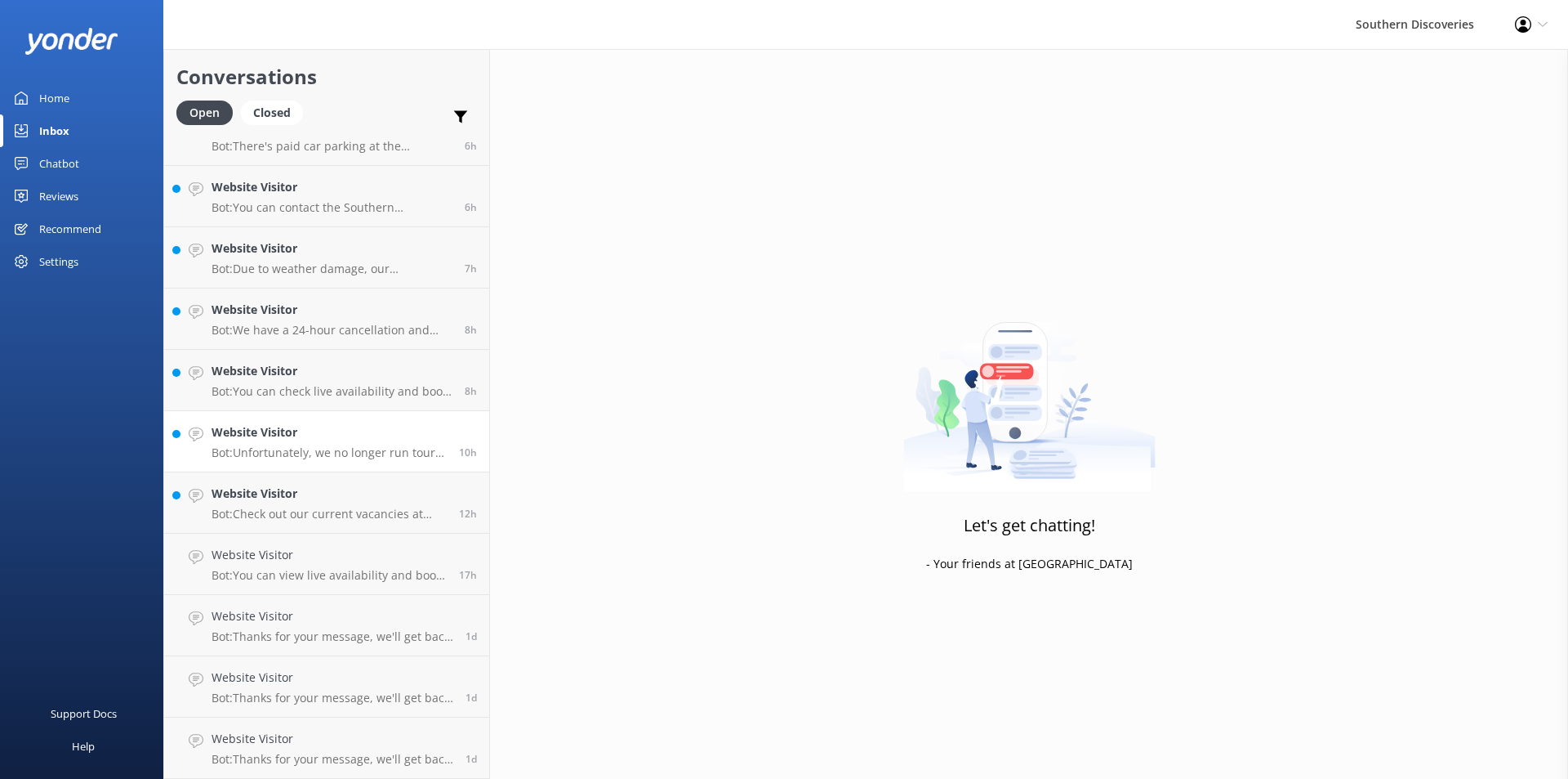
scroll to position [275, 0]
click at [309, 508] on p "Bot: Check out our current vacancies at [URL][DOMAIN_NAME]." at bounding box center [329, 514] width 235 height 15
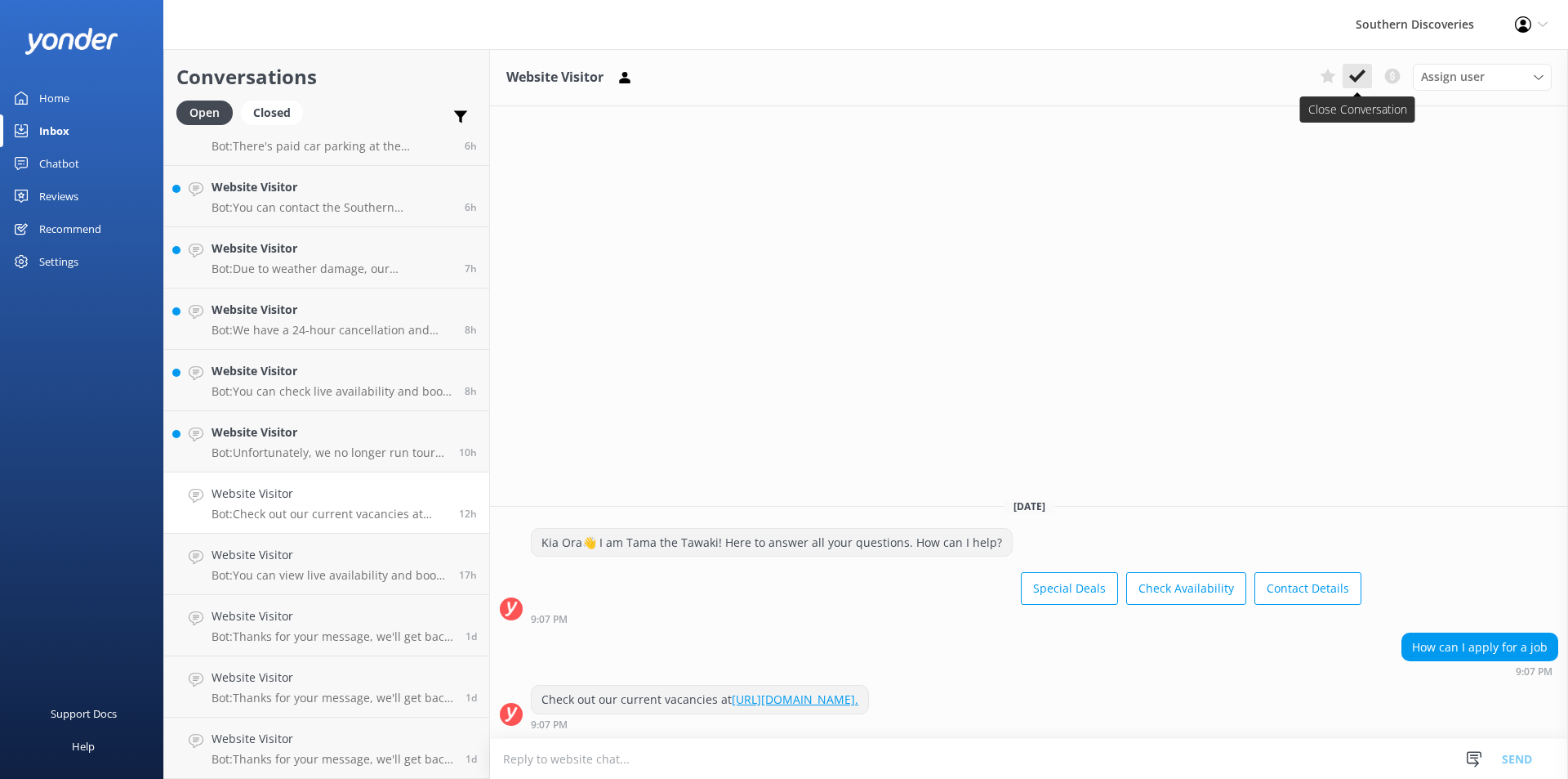
click at [1358, 77] on use at bounding box center [1358, 76] width 17 height 13
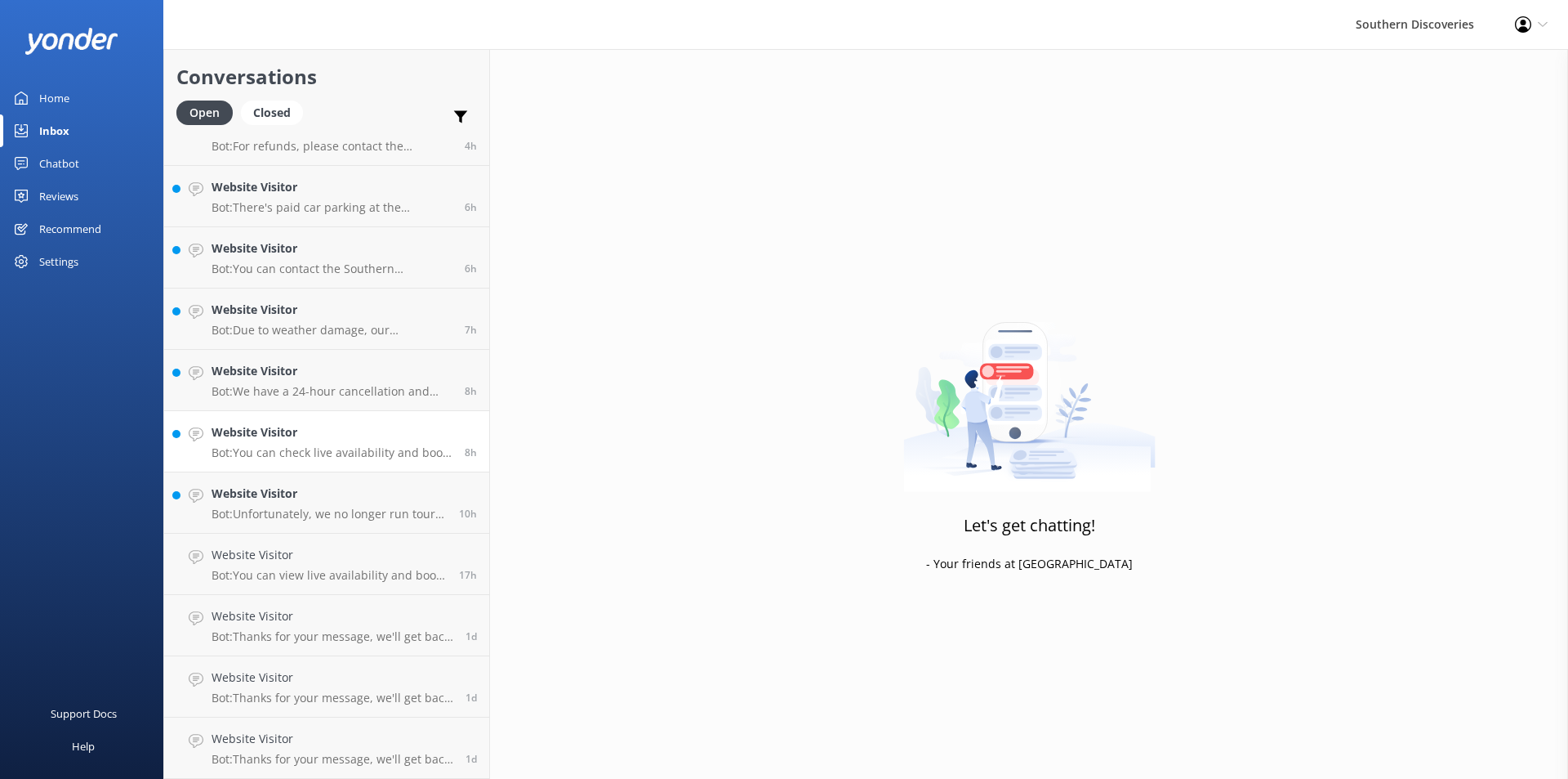
scroll to position [214, 0]
click at [310, 502] on h4 "Website Visitor" at bounding box center [329, 493] width 235 height 18
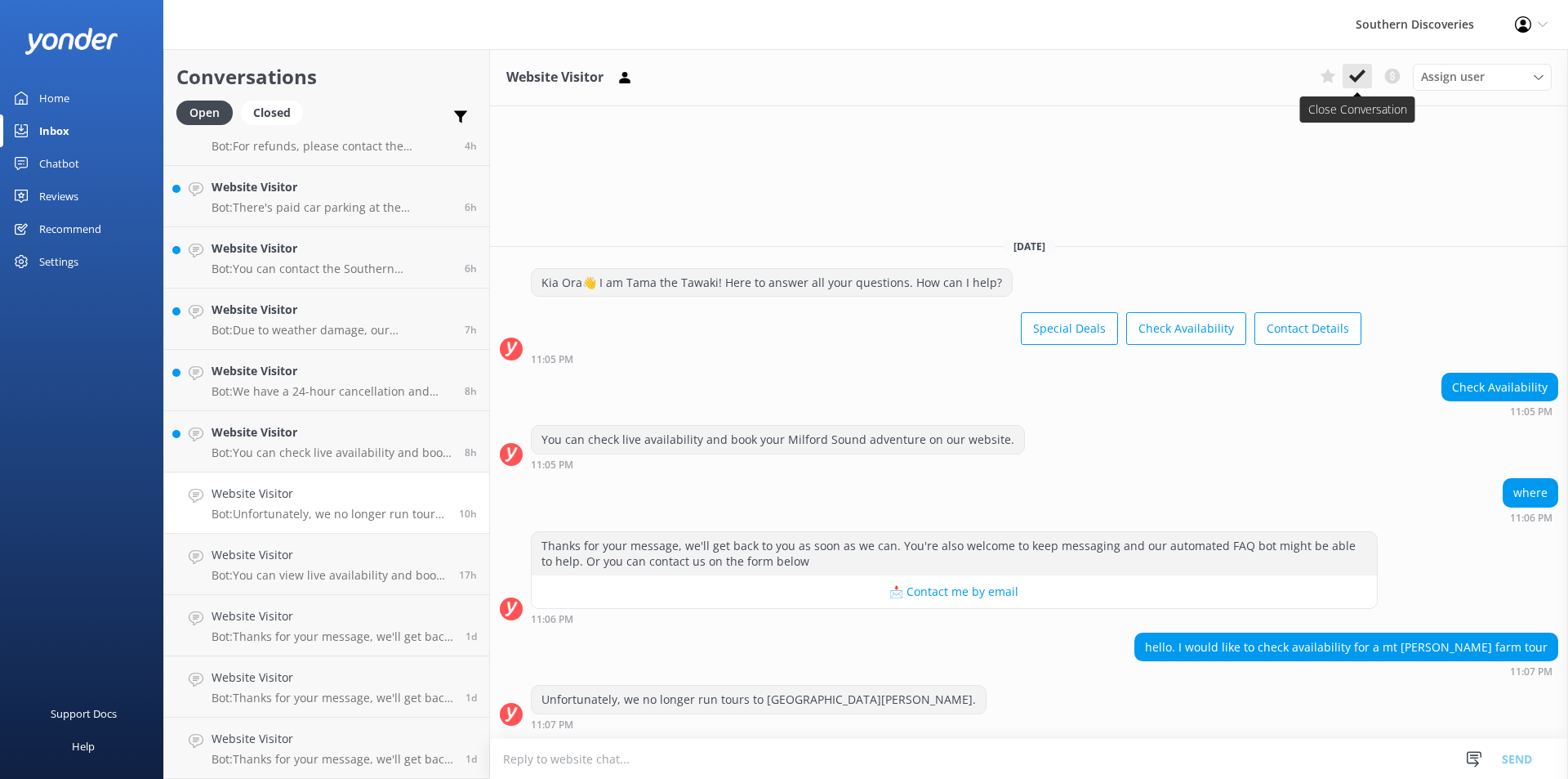
click at [1366, 69] on button at bounding box center [1358, 76] width 30 height 24
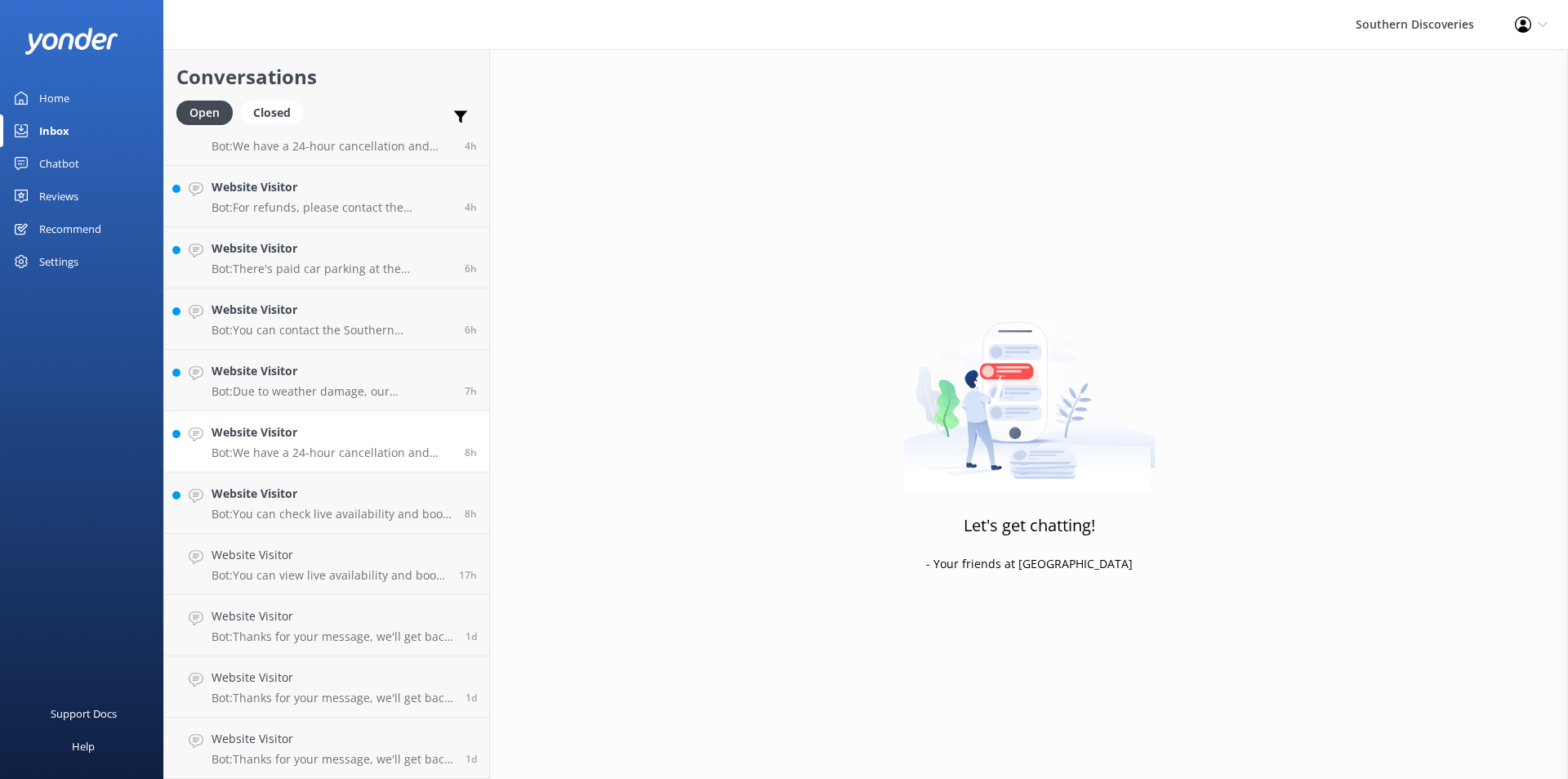
scroll to position [153, 0]
click at [326, 452] on p "Bot: We have a 24-hour cancellation and amendment policy. If you notify us more…" at bounding box center [332, 452] width 241 height 15
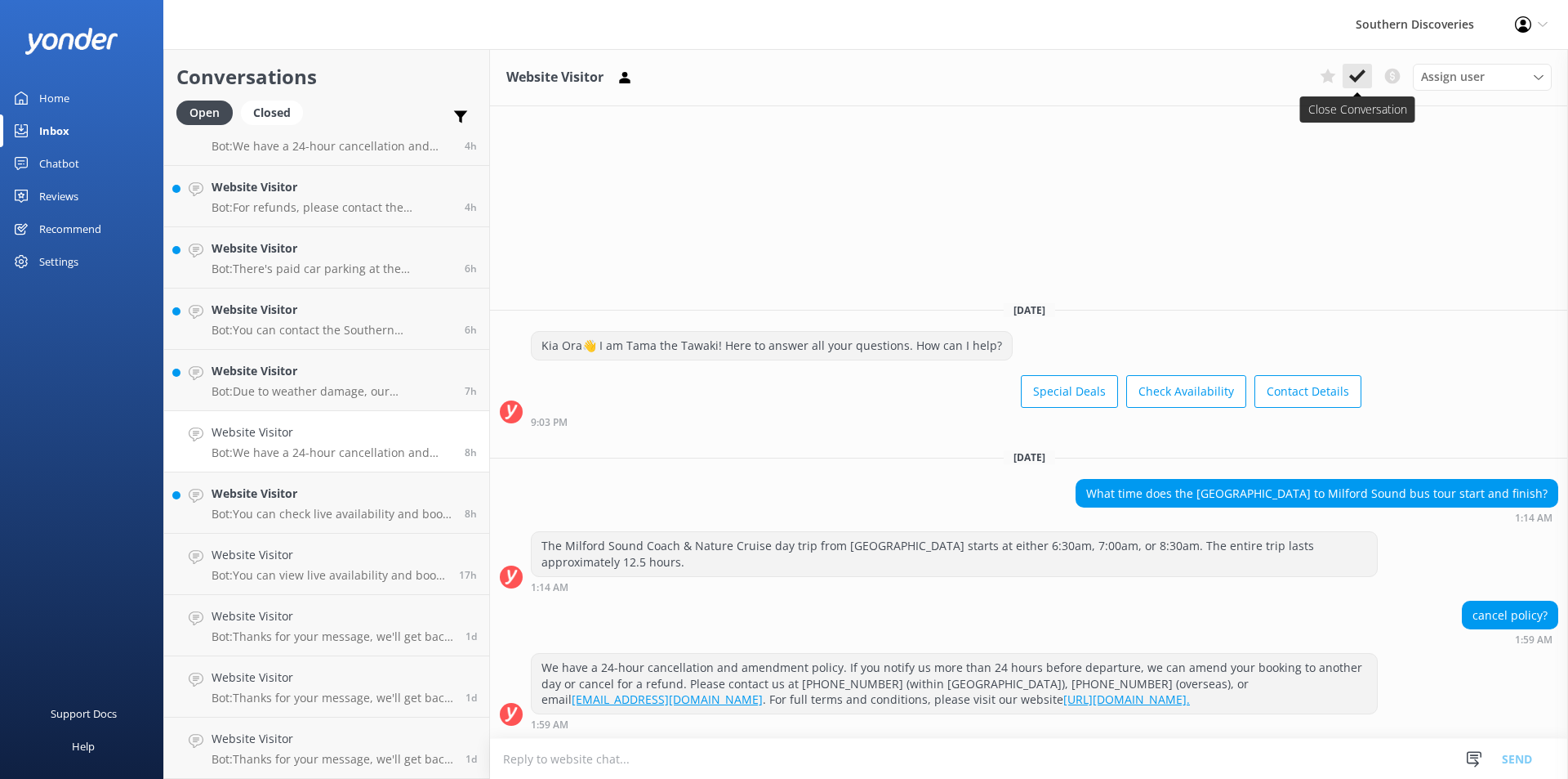
click at [1356, 74] on icon at bounding box center [1358, 77] width 17 height 17
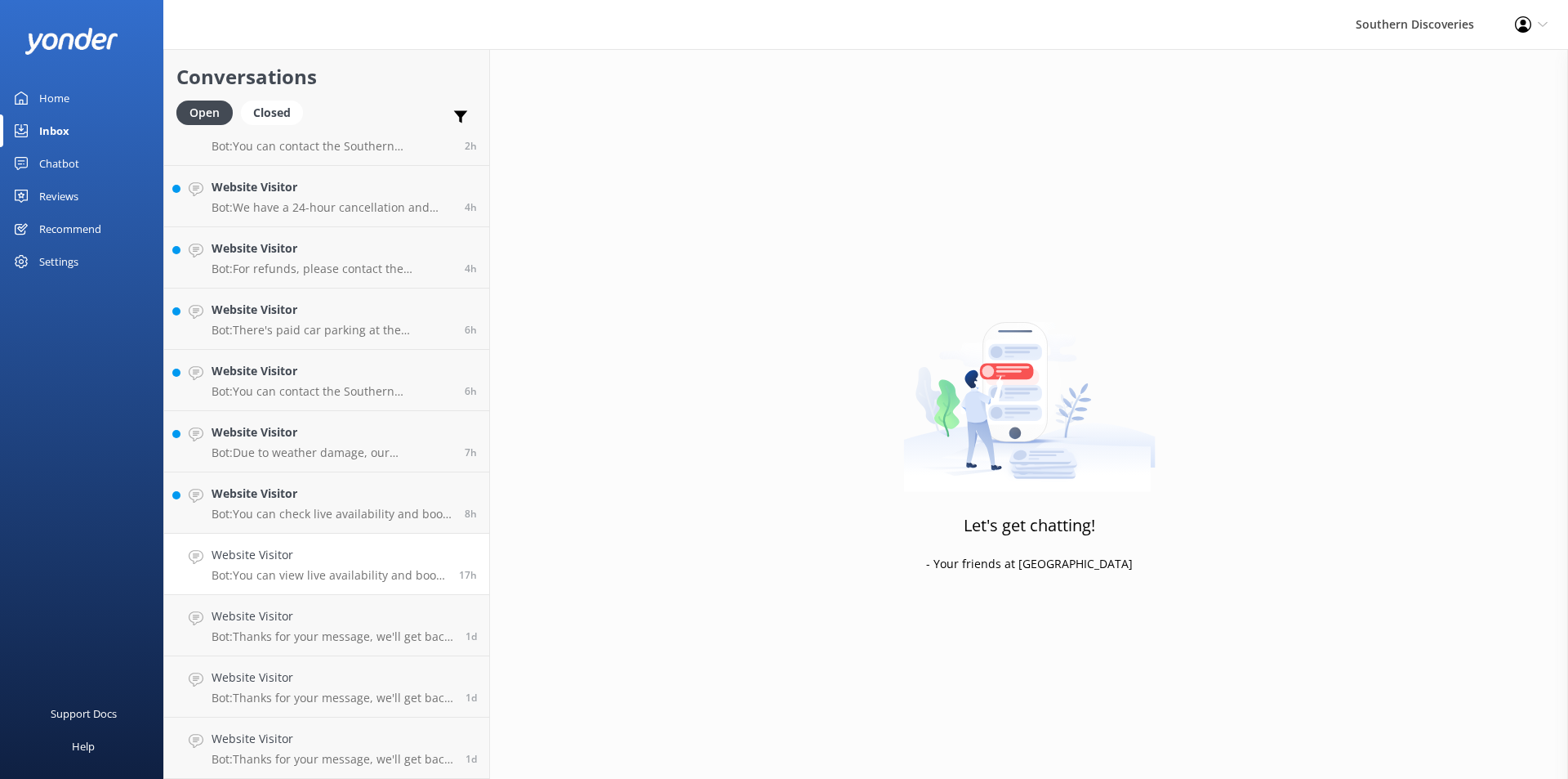
scroll to position [91, 0]
click at [345, 499] on h4 "Website Visitor" at bounding box center [332, 493] width 241 height 18
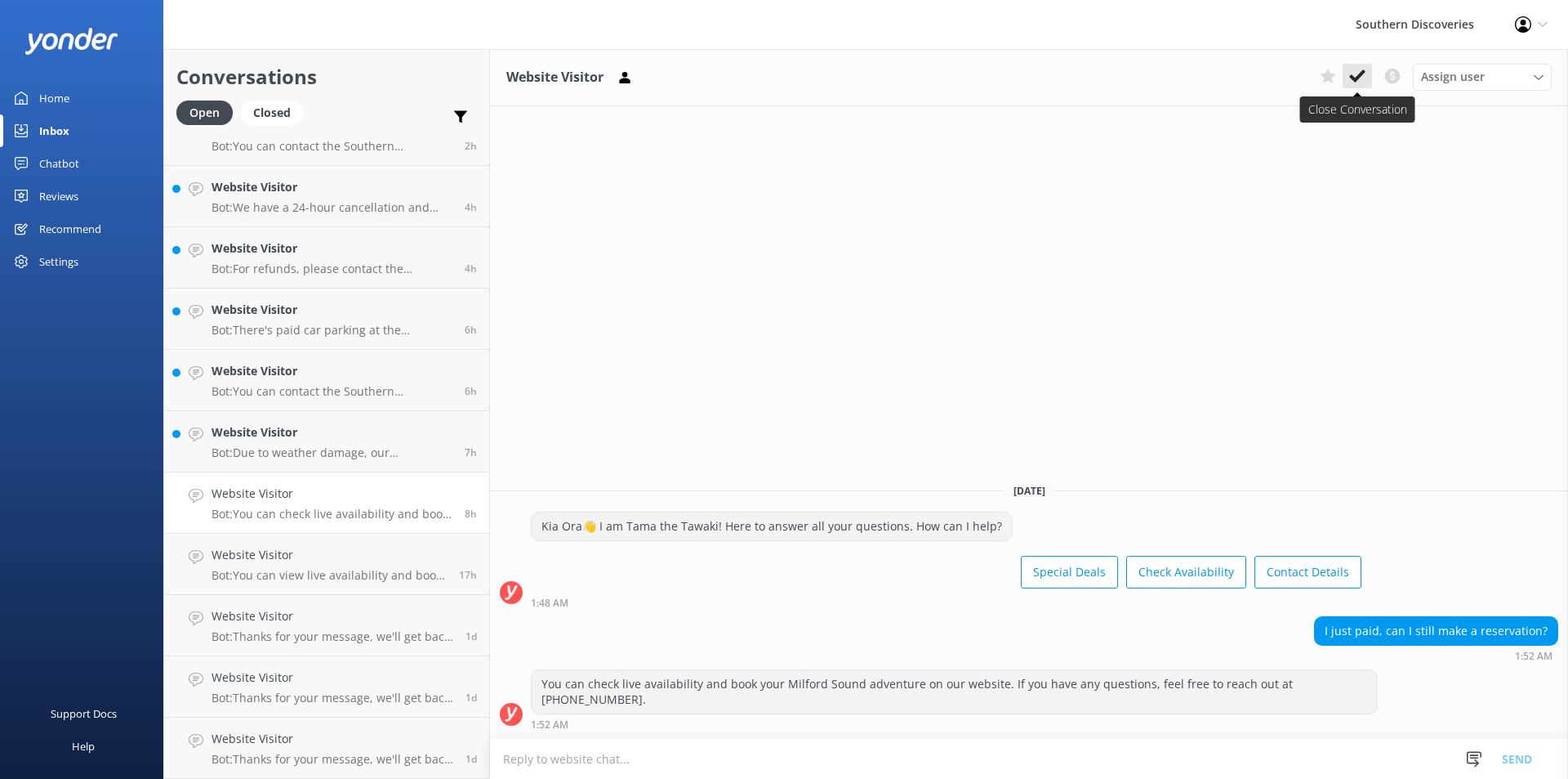
click at [1356, 72] on icon at bounding box center [1358, 77] width 17 height 17
click at [313, 448] on p "Bot: Due to weather damage, our Underwater Observatory and Kayak Shed are tempo…" at bounding box center [332, 452] width 241 height 15
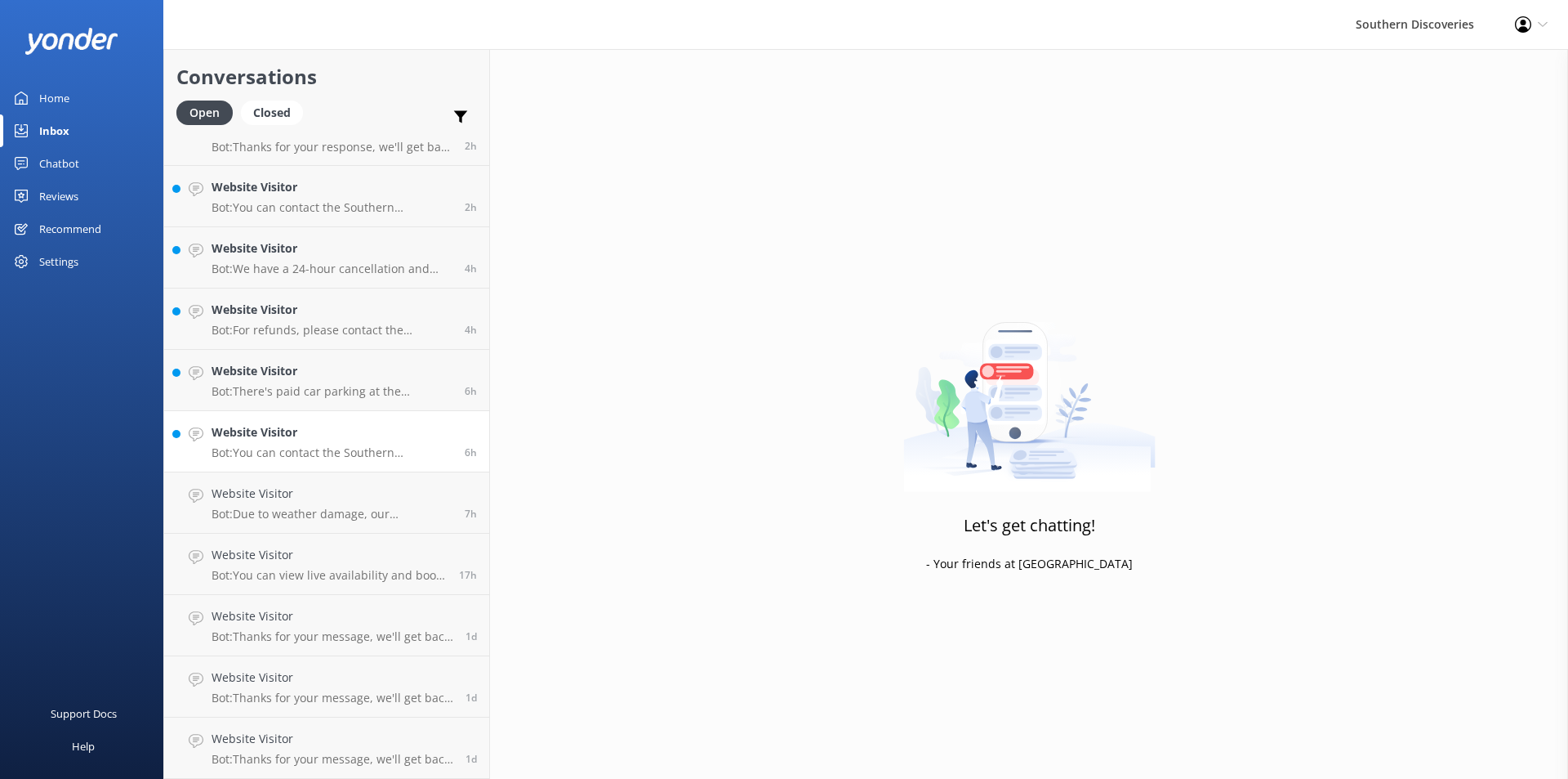
scroll to position [30, 0]
click at [328, 438] on h4 "Website Visitor" at bounding box center [332, 432] width 241 height 18
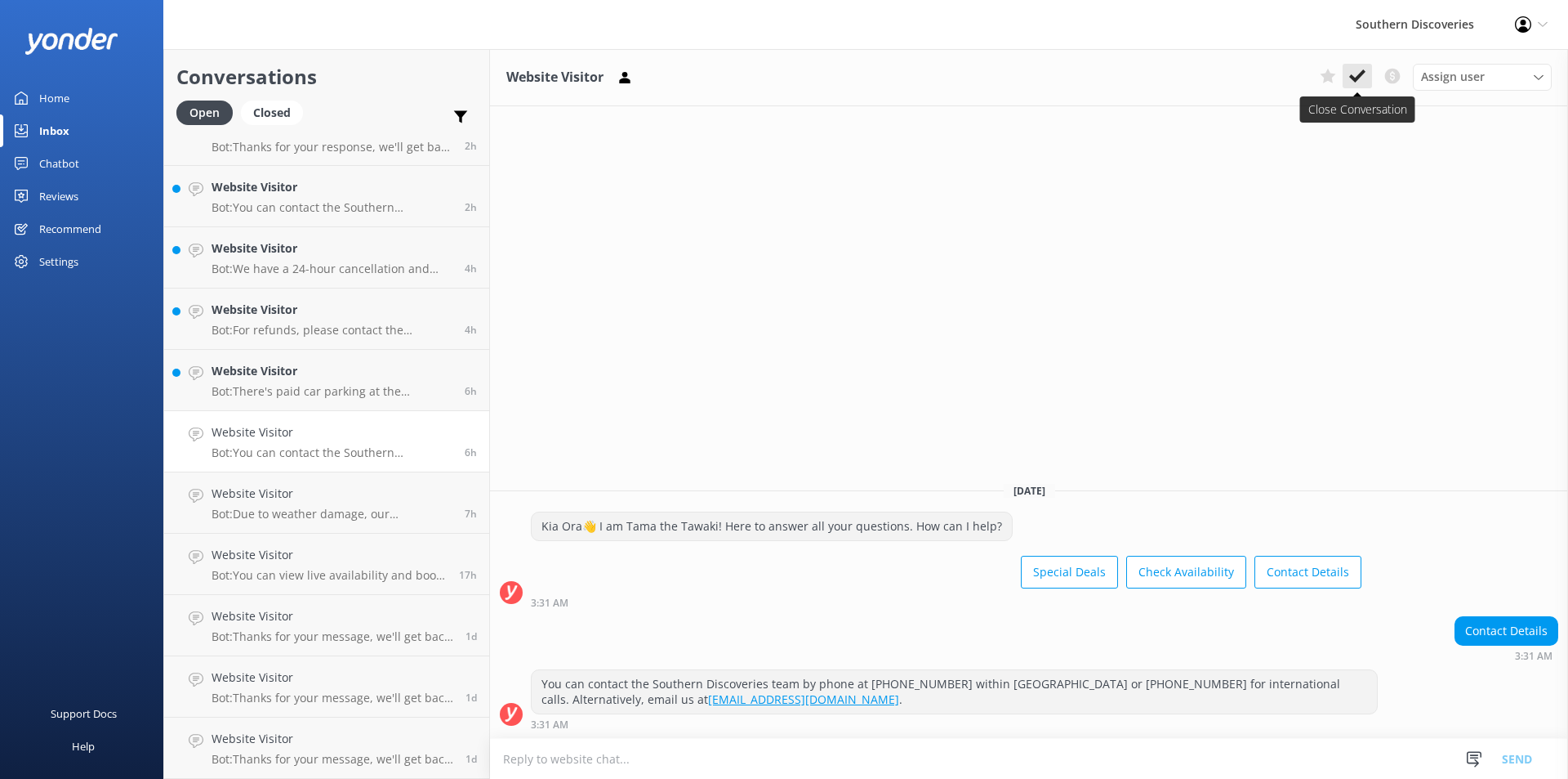
click at [1357, 76] on icon at bounding box center [1358, 77] width 17 height 17
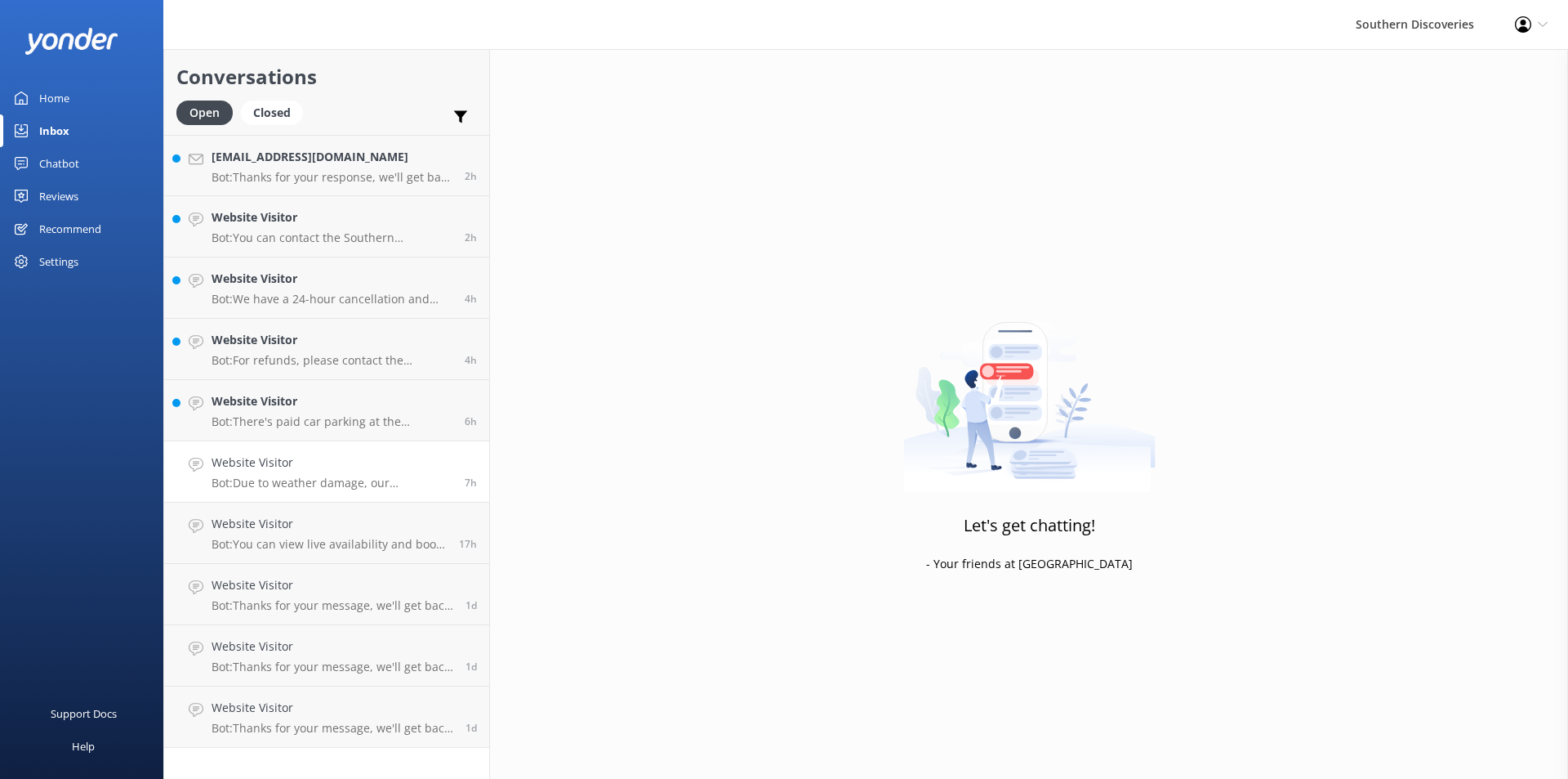
click at [321, 469] on h4 "Website Visitor" at bounding box center [332, 462] width 241 height 18
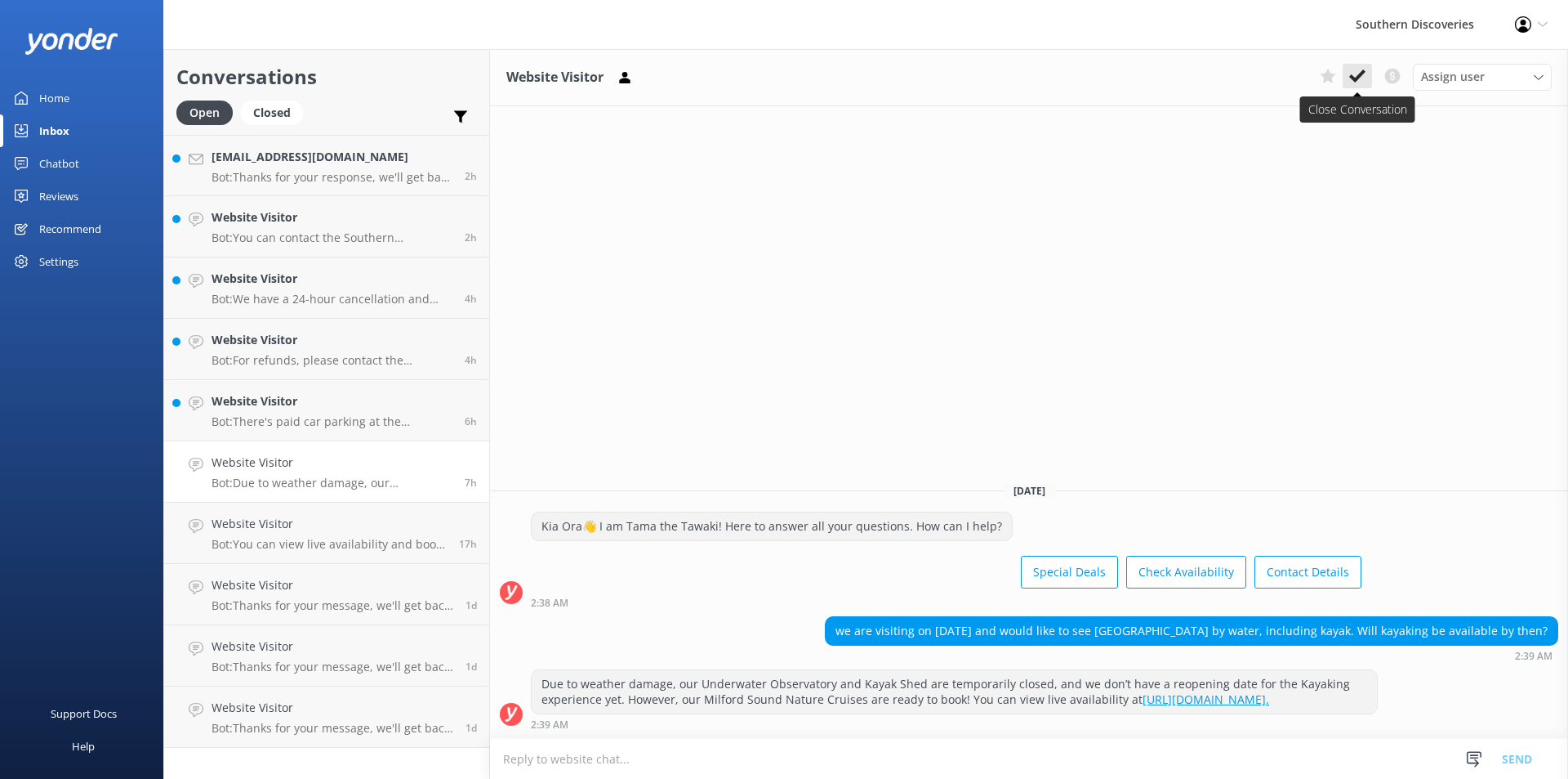
click at [1360, 80] on icon at bounding box center [1358, 77] width 17 height 17
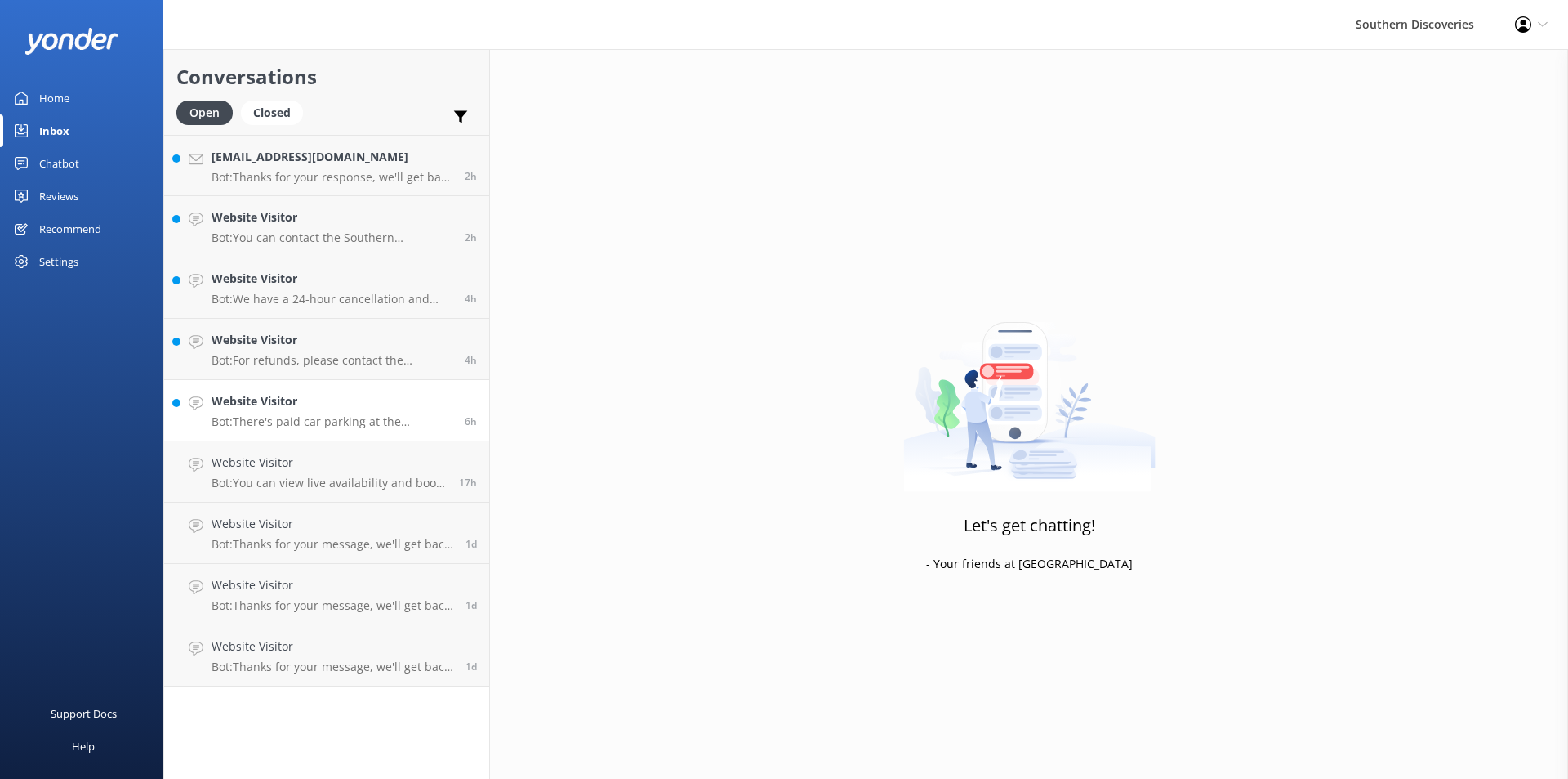
click at [340, 410] on h4 "Website Visitor" at bounding box center [332, 400] width 241 height 18
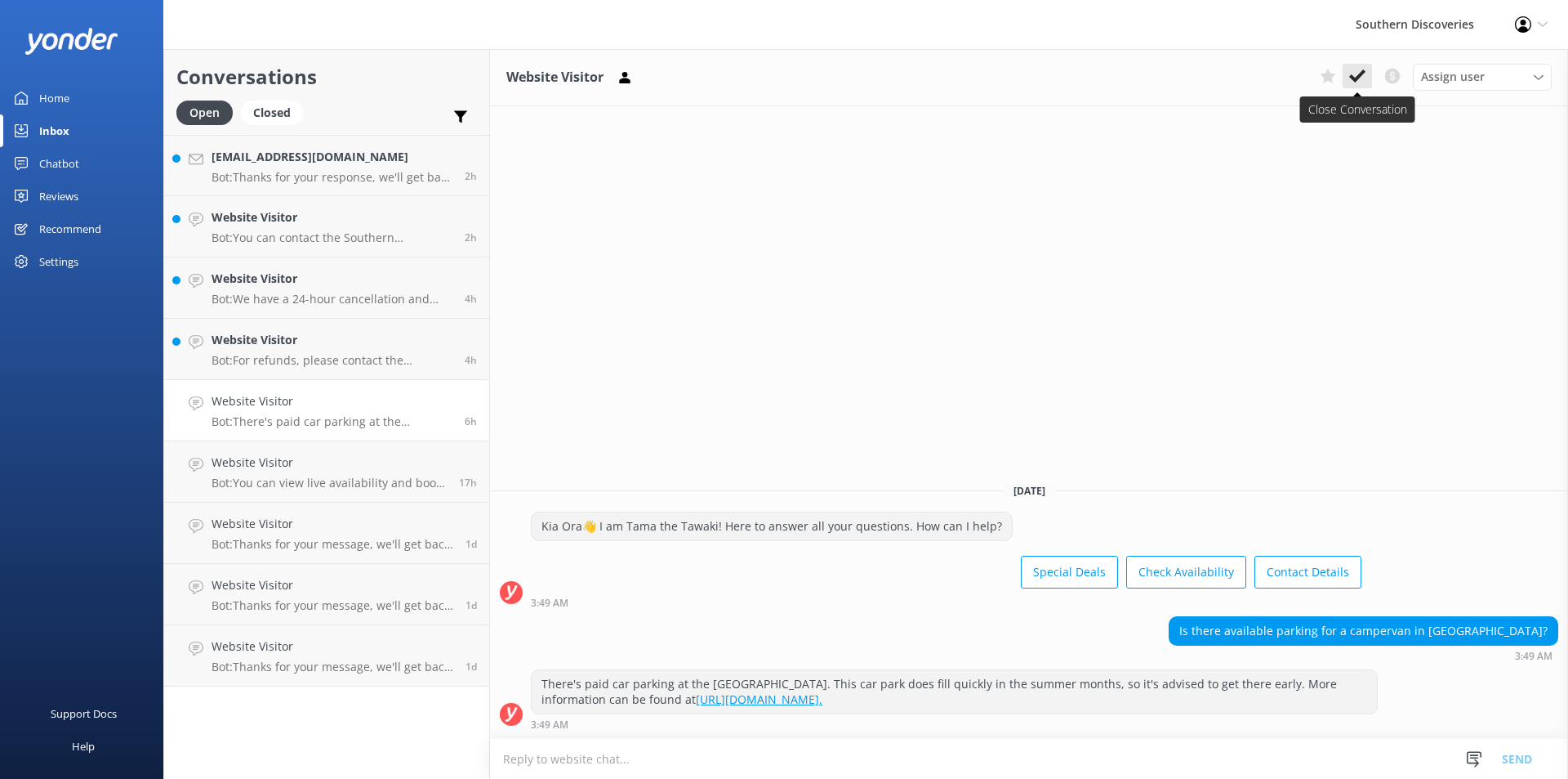
click at [1365, 74] on icon at bounding box center [1358, 77] width 17 height 17
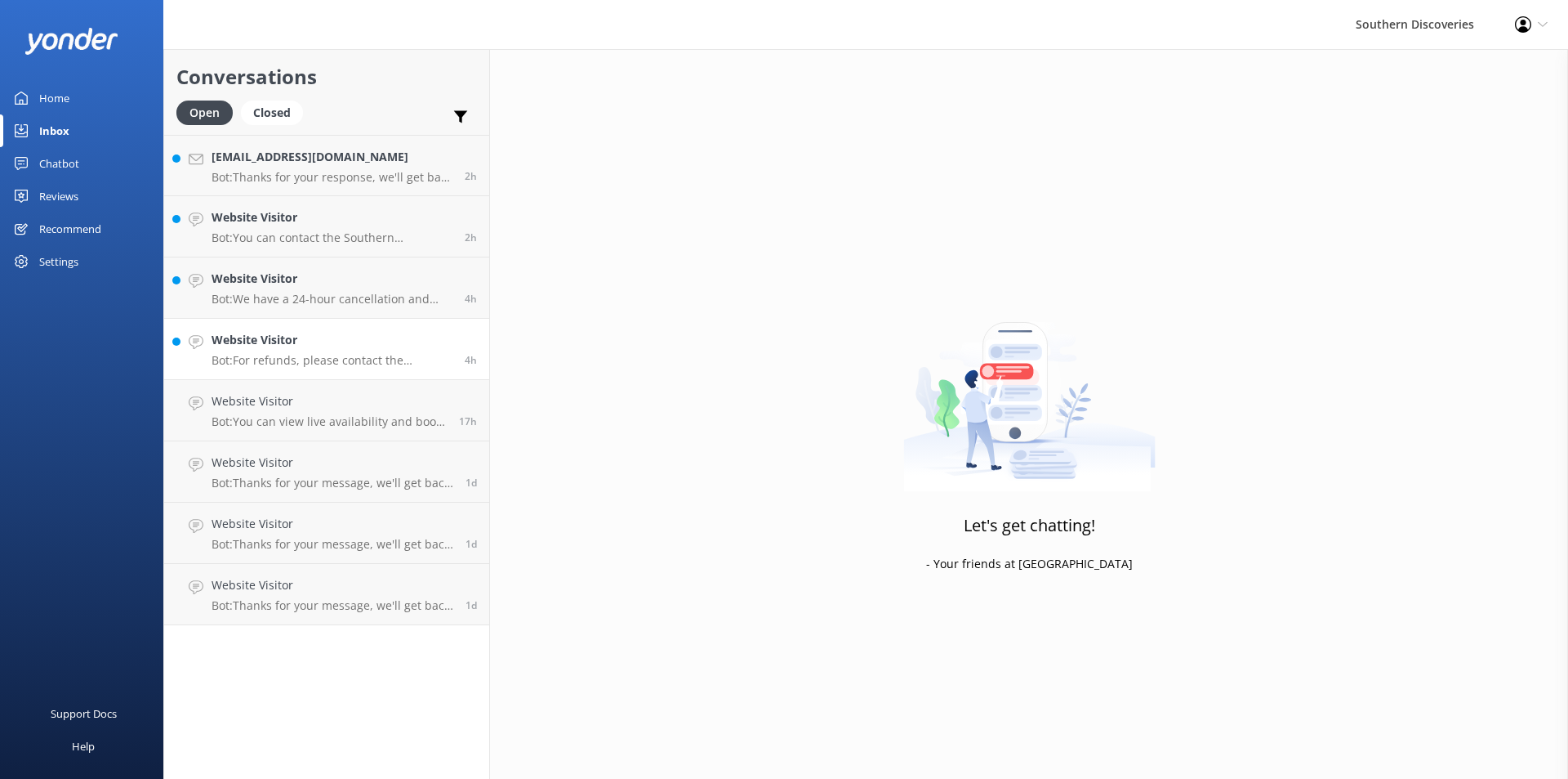
click at [369, 363] on p "Bot: For refunds, please contact the Southern Discoveries team by phone at [PHO…" at bounding box center [332, 360] width 241 height 15
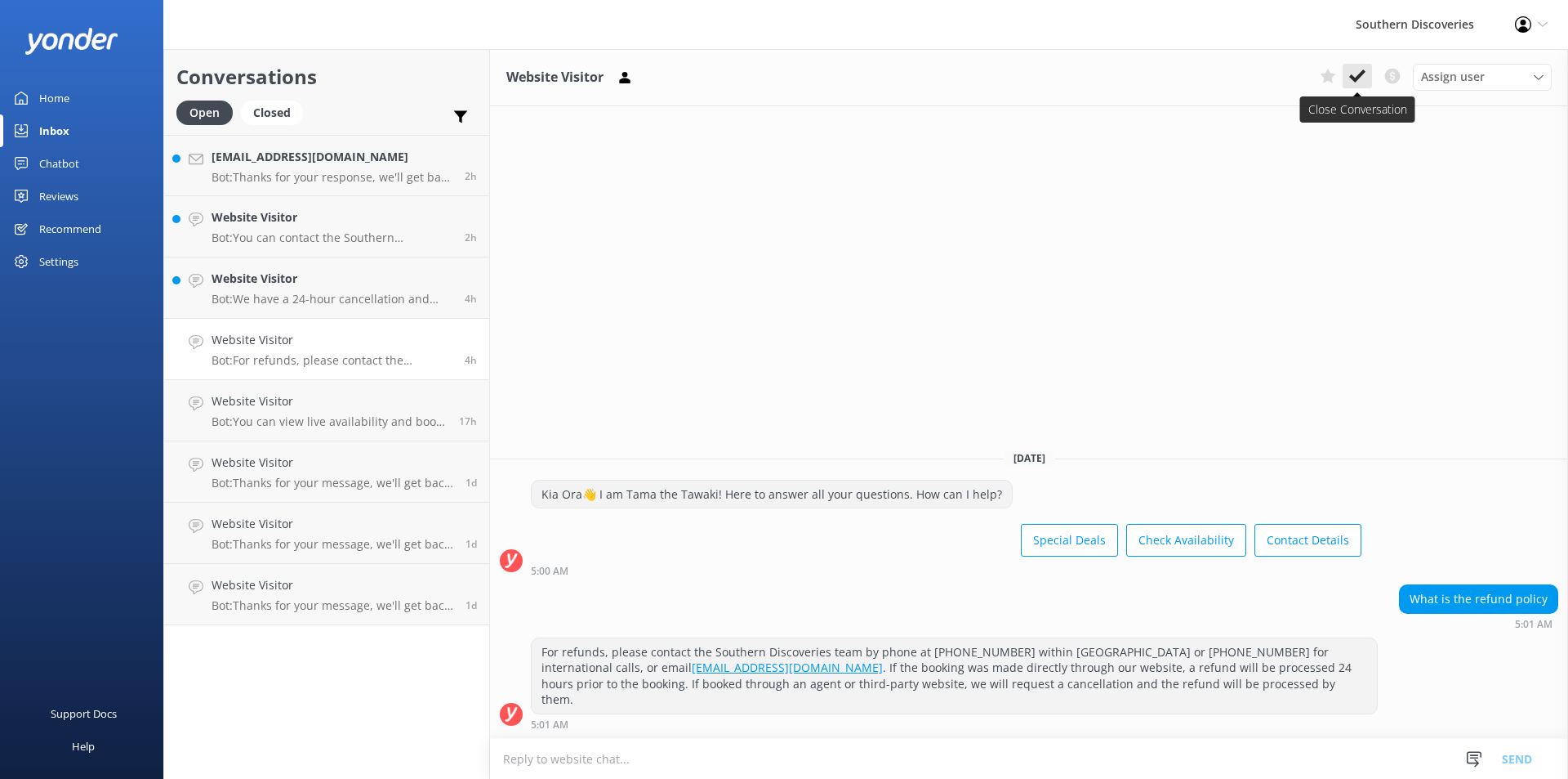
click at [1357, 76] on icon at bounding box center [1358, 77] width 17 height 17
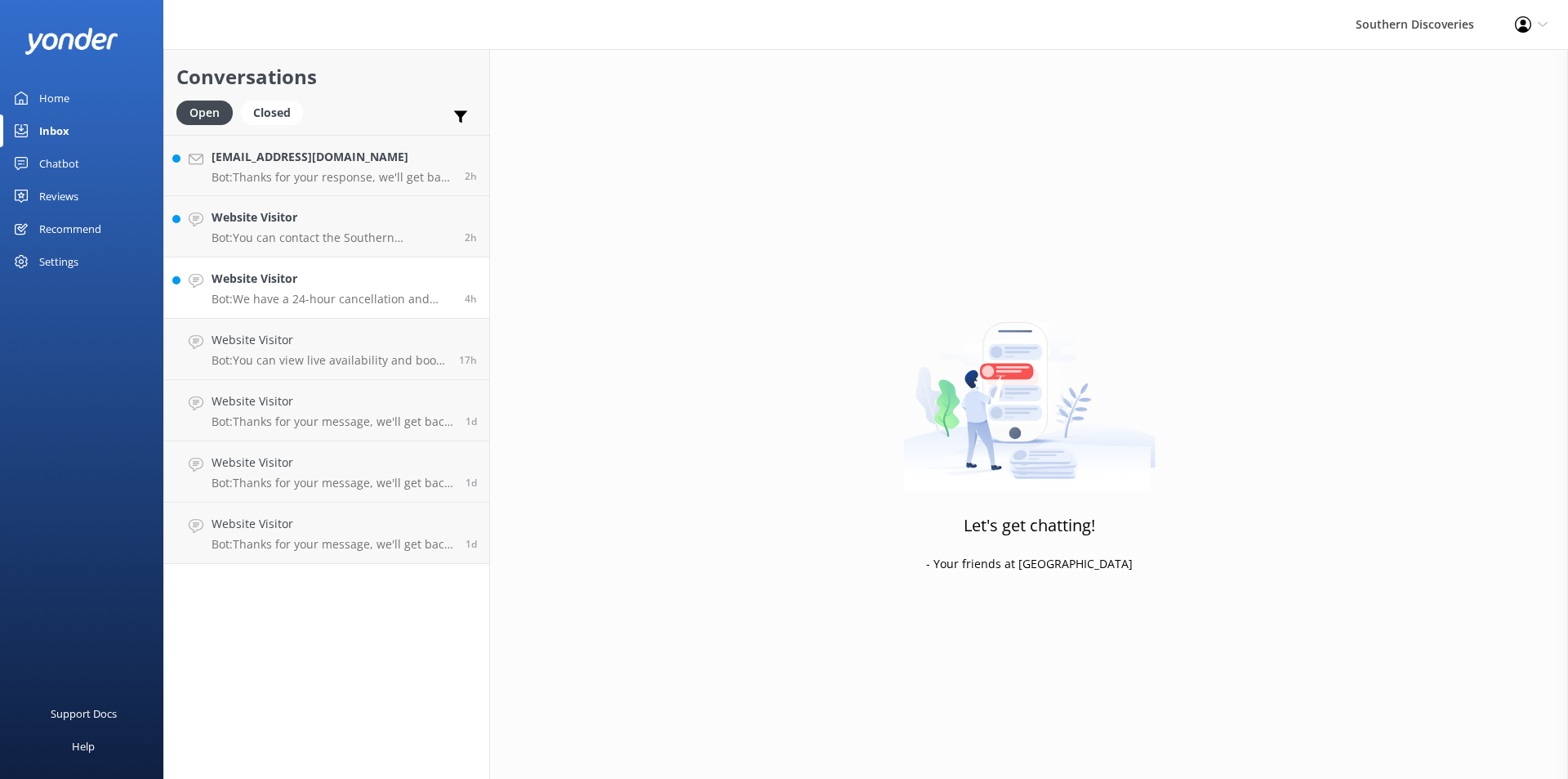
click at [349, 296] on p "Bot: We have a 24-hour cancellation and amendment policy. If you notify us more…" at bounding box center [332, 299] width 241 height 15
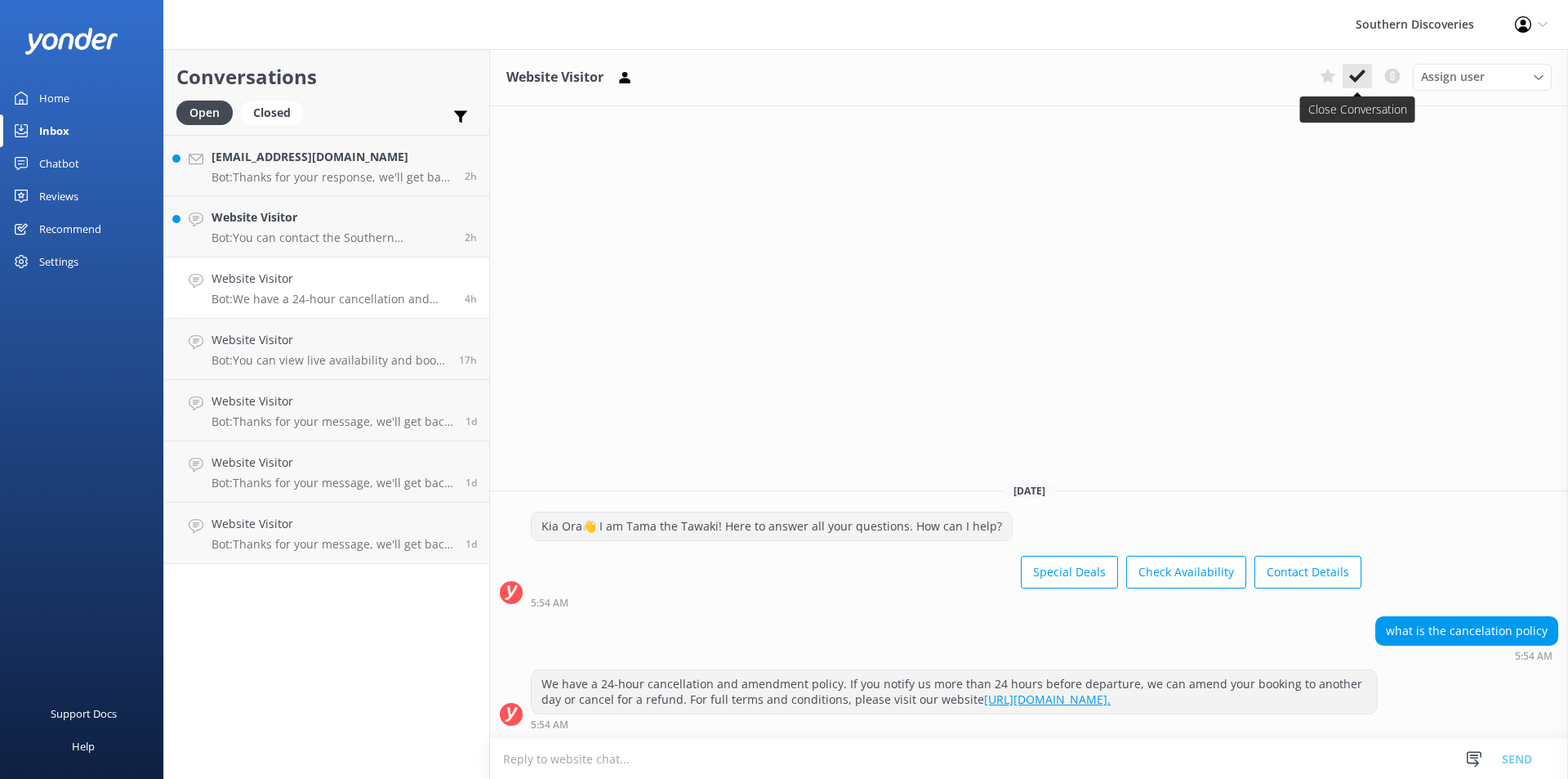
click at [1355, 77] on icon at bounding box center [1358, 77] width 17 height 17
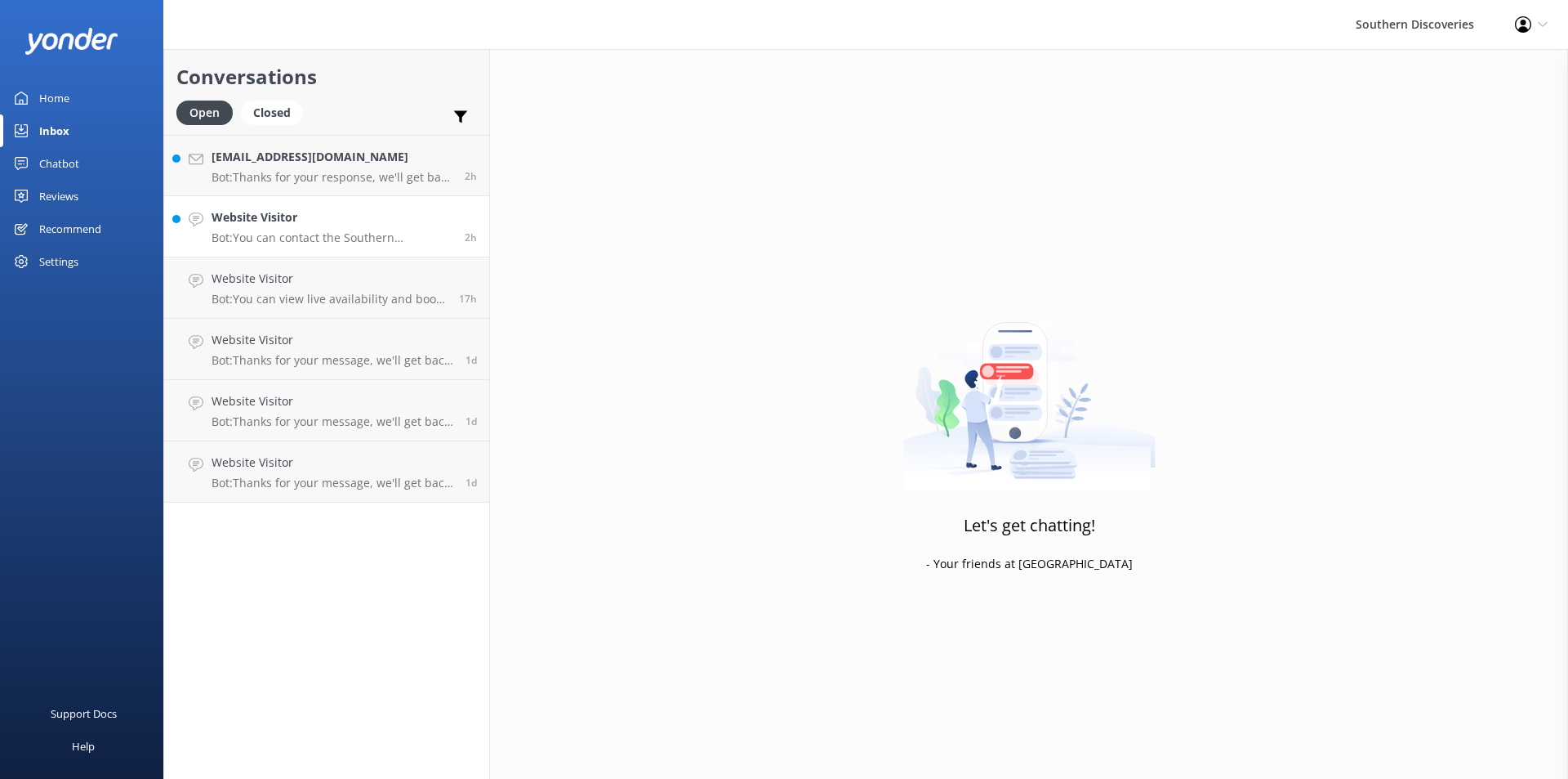
click at [356, 232] on p "Bot: You can contact the Southern Discoveries team by phone at [PHONE_NUMBER] w…" at bounding box center [332, 238] width 241 height 15
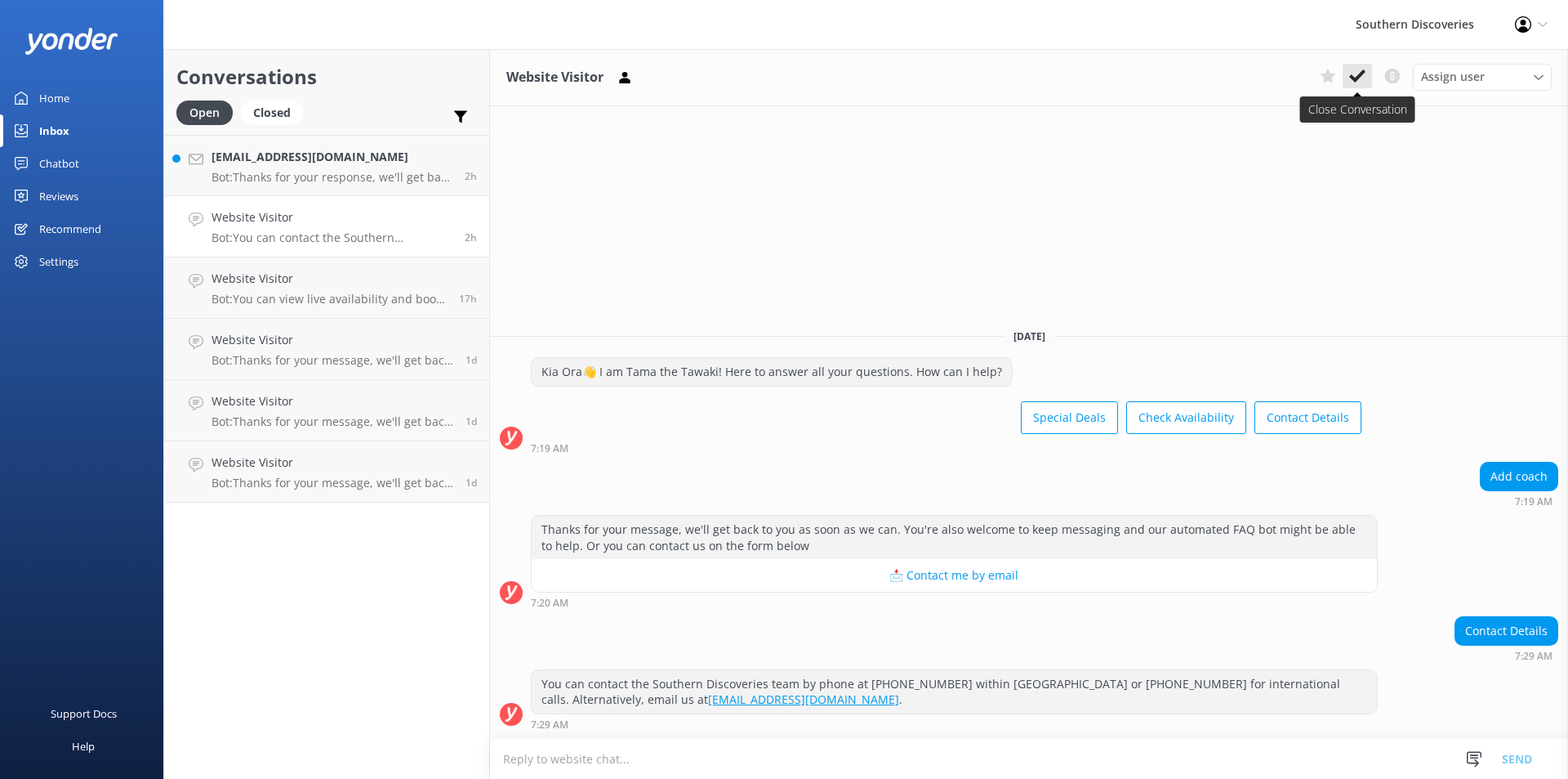
click at [1357, 80] on use at bounding box center [1358, 76] width 17 height 13
click at [349, 179] on p "Bot: Thanks for your response, we'll get back to you as soon as we can during o…" at bounding box center [332, 177] width 241 height 15
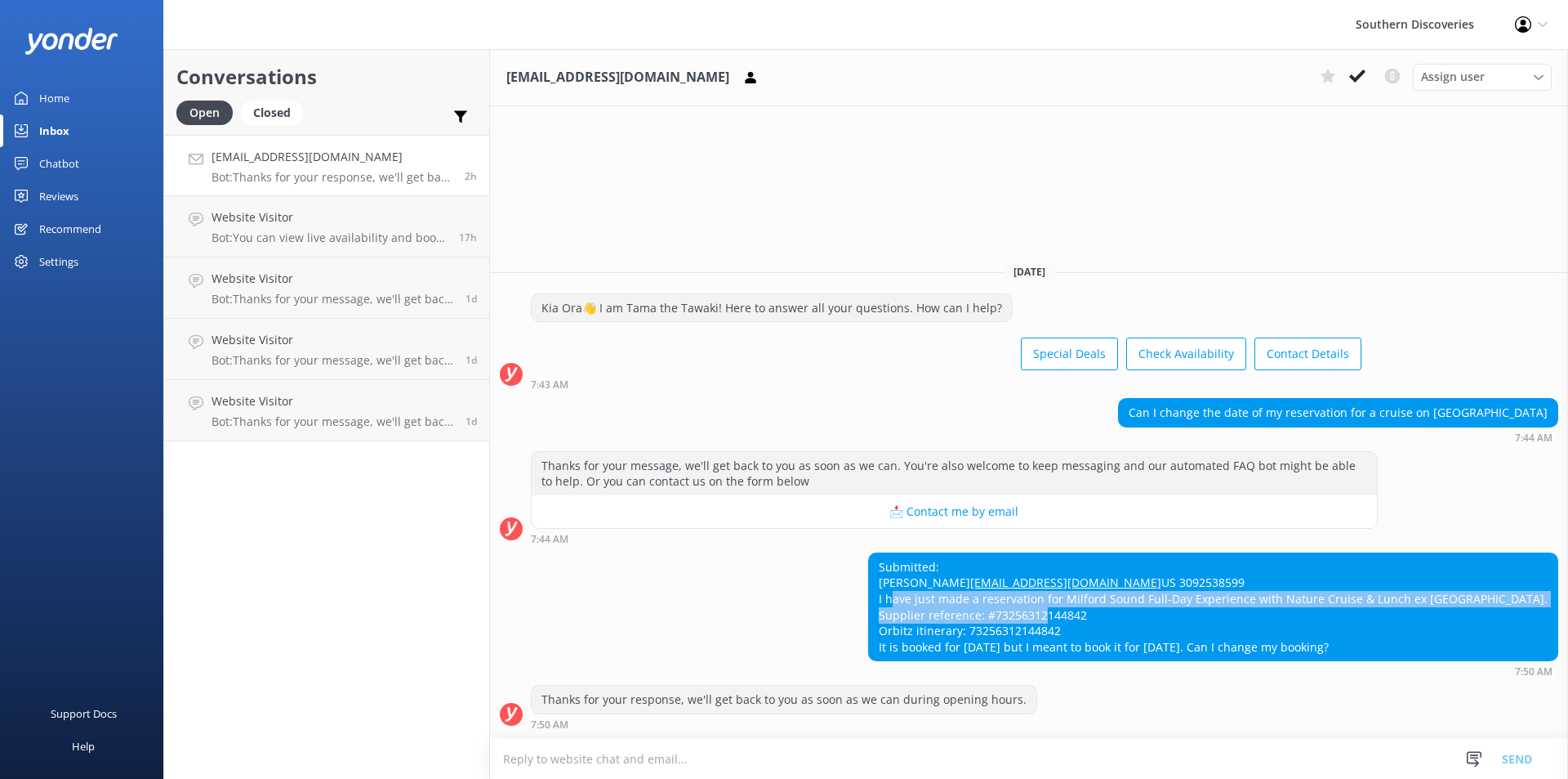
drag, startPoint x: 916, startPoint y: 594, endPoint x: 1352, endPoint y: 620, distance: 436.8
click at [1352, 620] on div "Submitted: [PERSON_NAME] [EMAIL_ADDRESS][DOMAIN_NAME] US 3092538599 I have just…" at bounding box center [1214, 607] width 688 height 108
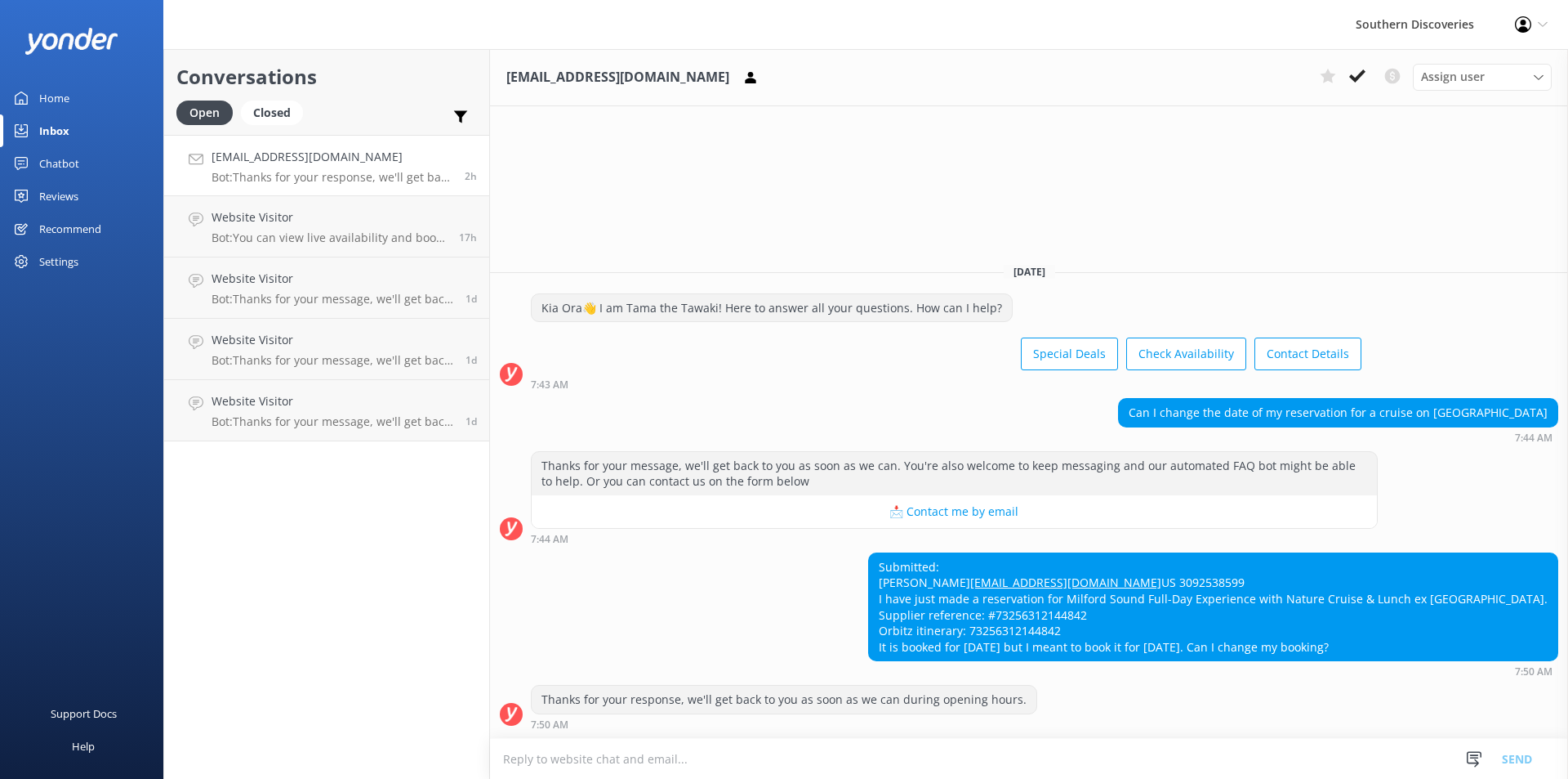
click at [1226, 648] on div "Submitted: [PERSON_NAME] [EMAIL_ADDRESS][DOMAIN_NAME] US 3092538599 I have just…" at bounding box center [1214, 607] width 688 height 108
click at [1048, 625] on div "Submitted: [PERSON_NAME] [EMAIL_ADDRESS][DOMAIN_NAME] US 3092538599 I have just…" at bounding box center [1214, 607] width 688 height 108
click at [963, 743] on textarea at bounding box center [1029, 758] width 1078 height 40
click at [988, 495] on button "📩 Contact me by email" at bounding box center [954, 511] width 845 height 33
click at [763, 742] on textarea at bounding box center [1029, 758] width 1078 height 40
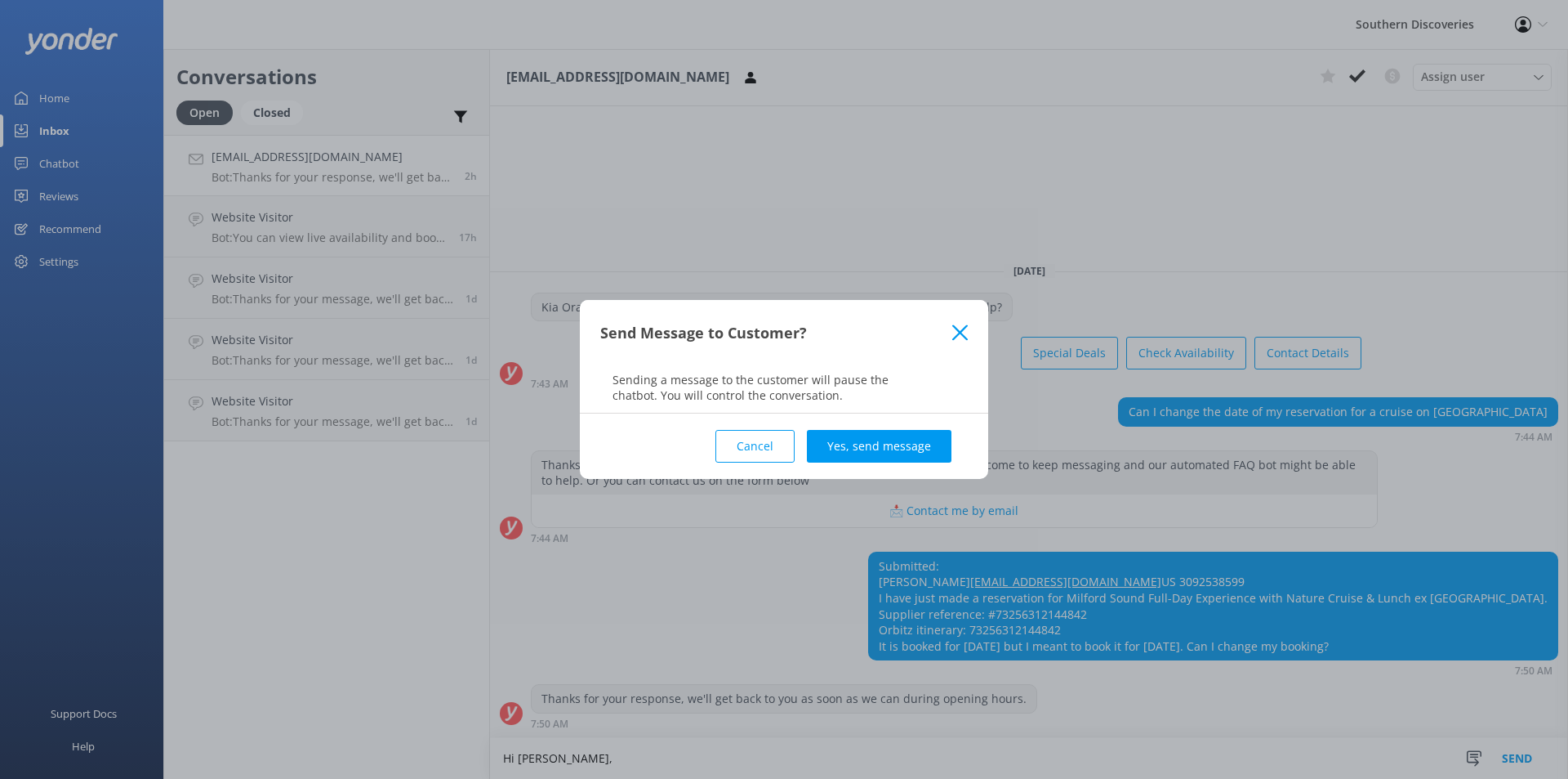
click at [765, 450] on button "Cancel" at bounding box center [755, 446] width 79 height 33
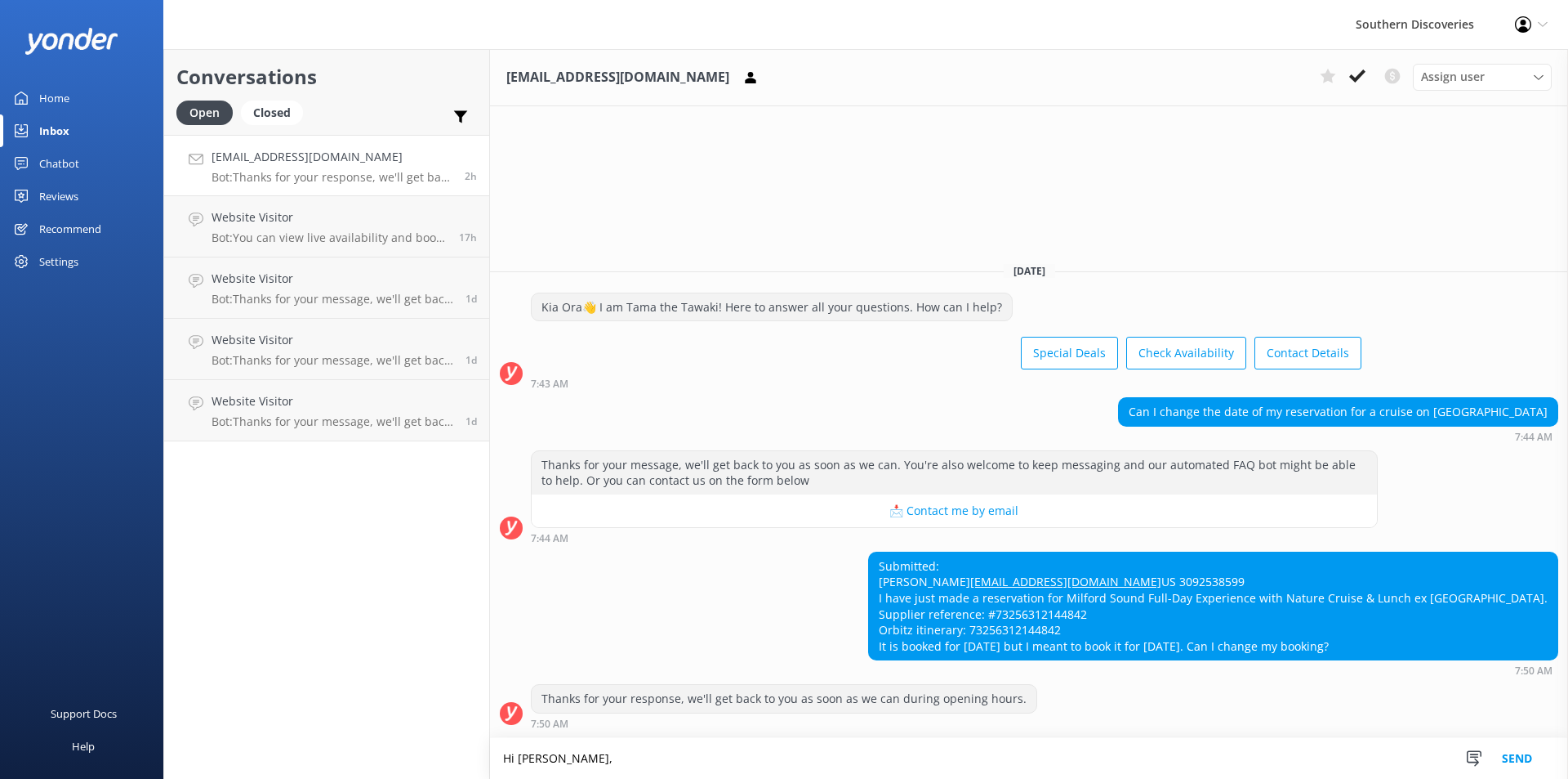
click at [596, 766] on textarea "Hi [PERSON_NAME]," at bounding box center [1029, 758] width 1078 height 41
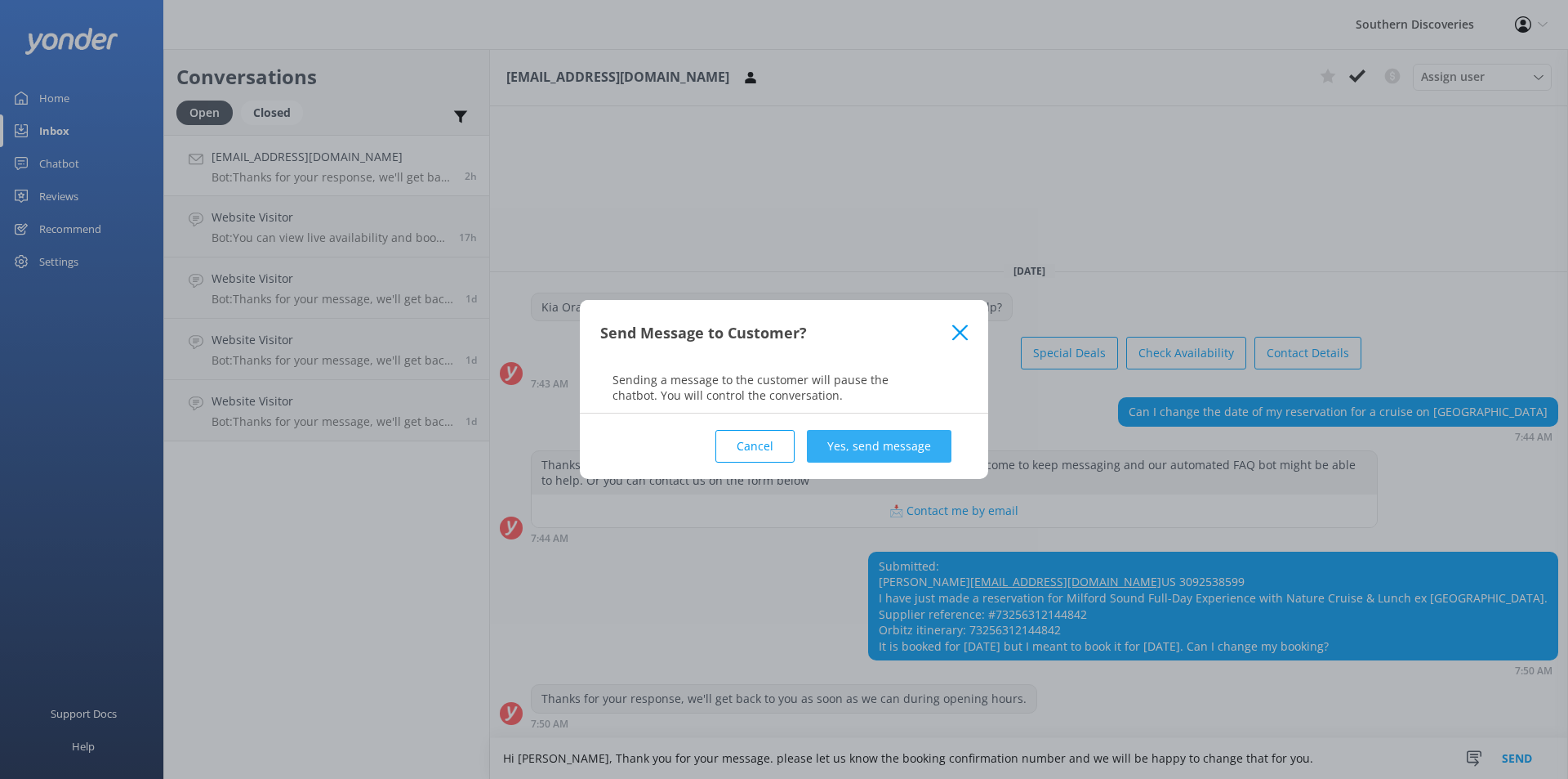
type textarea "Hi [PERSON_NAME], Thank you for your message. please let us know the booking co…"
click at [901, 437] on button "Yes, send message" at bounding box center [879, 446] width 145 height 33
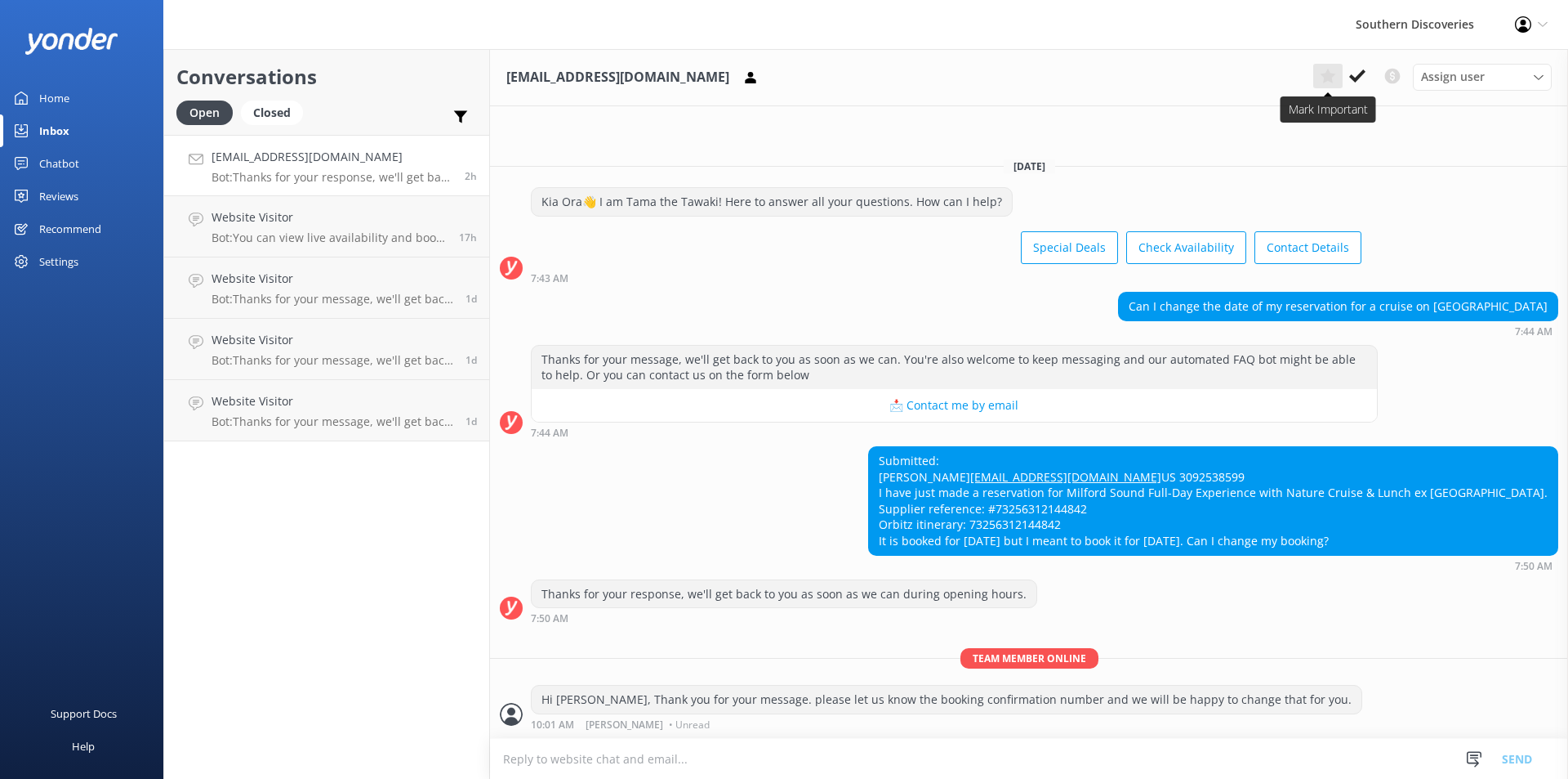
click at [1342, 75] on button at bounding box center [1328, 76] width 30 height 24
click at [1357, 75] on icon at bounding box center [1358, 77] width 17 height 17
